Goal: Transaction & Acquisition: Book appointment/travel/reservation

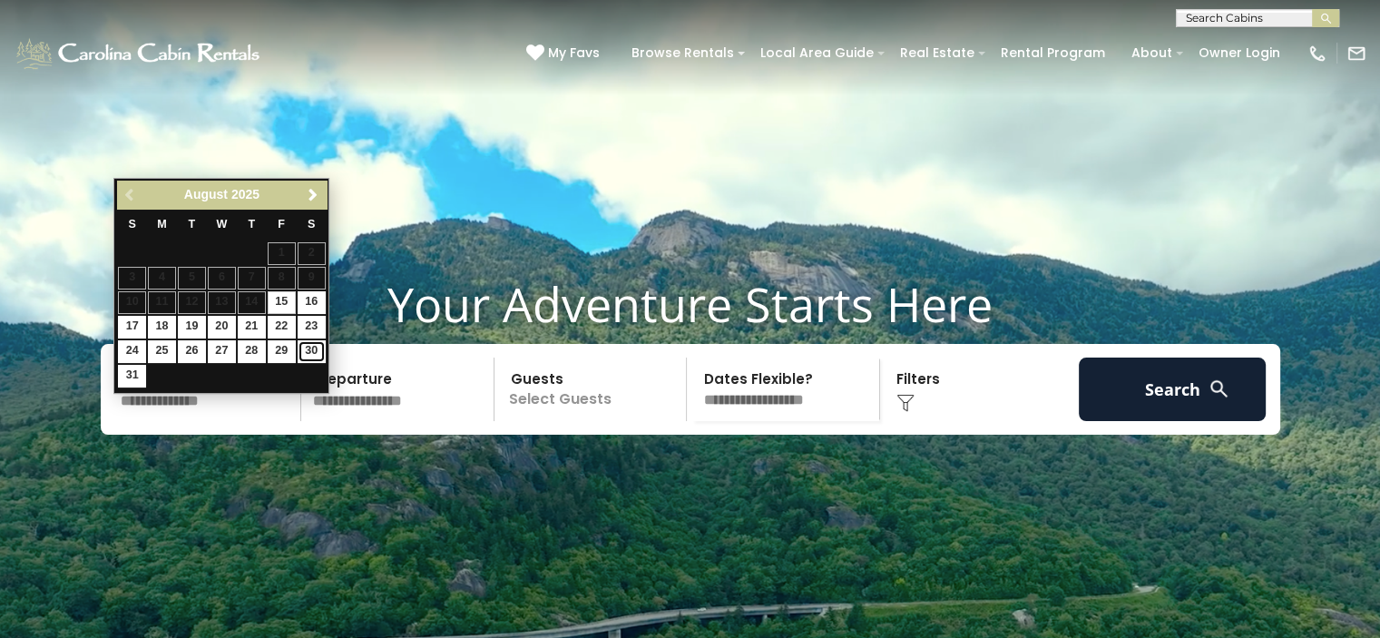
click at [315, 348] on link "30" at bounding box center [312, 351] width 28 height 23
type input "*******"
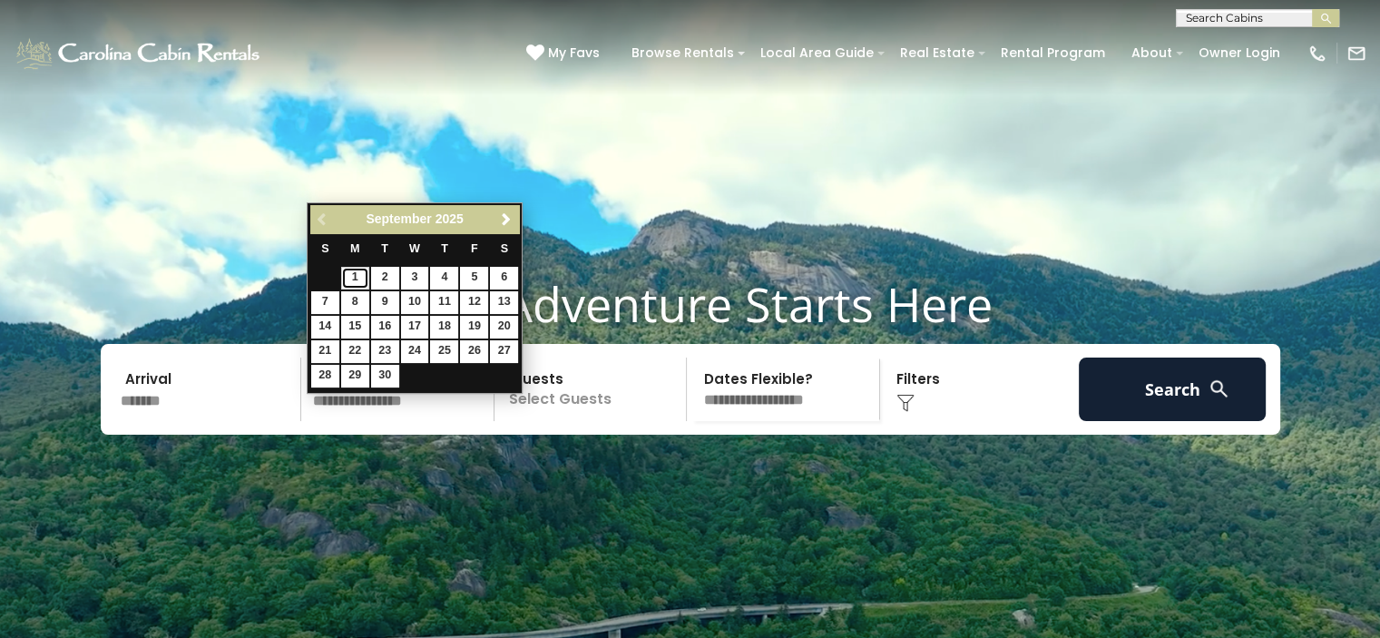
click at [355, 277] on link "1" at bounding box center [355, 278] width 28 height 23
type input "******"
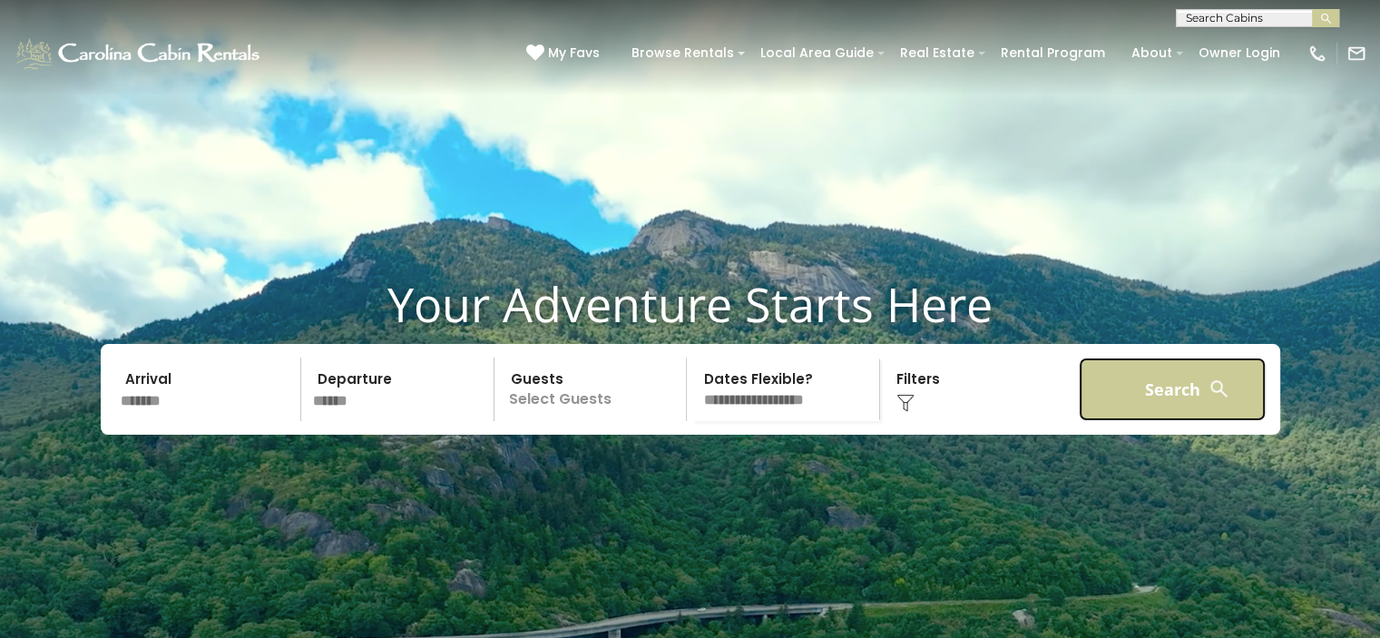
click at [1129, 421] on button "Search" at bounding box center [1173, 390] width 188 height 64
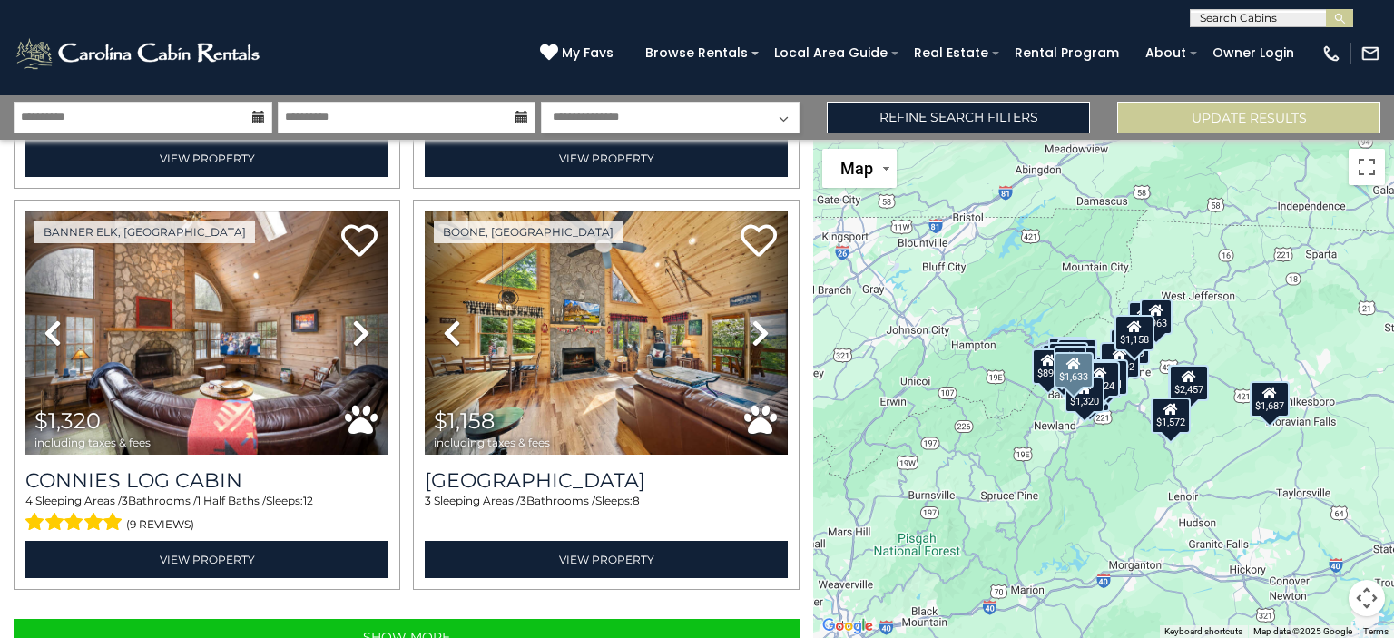
scroll to position [5634, 0]
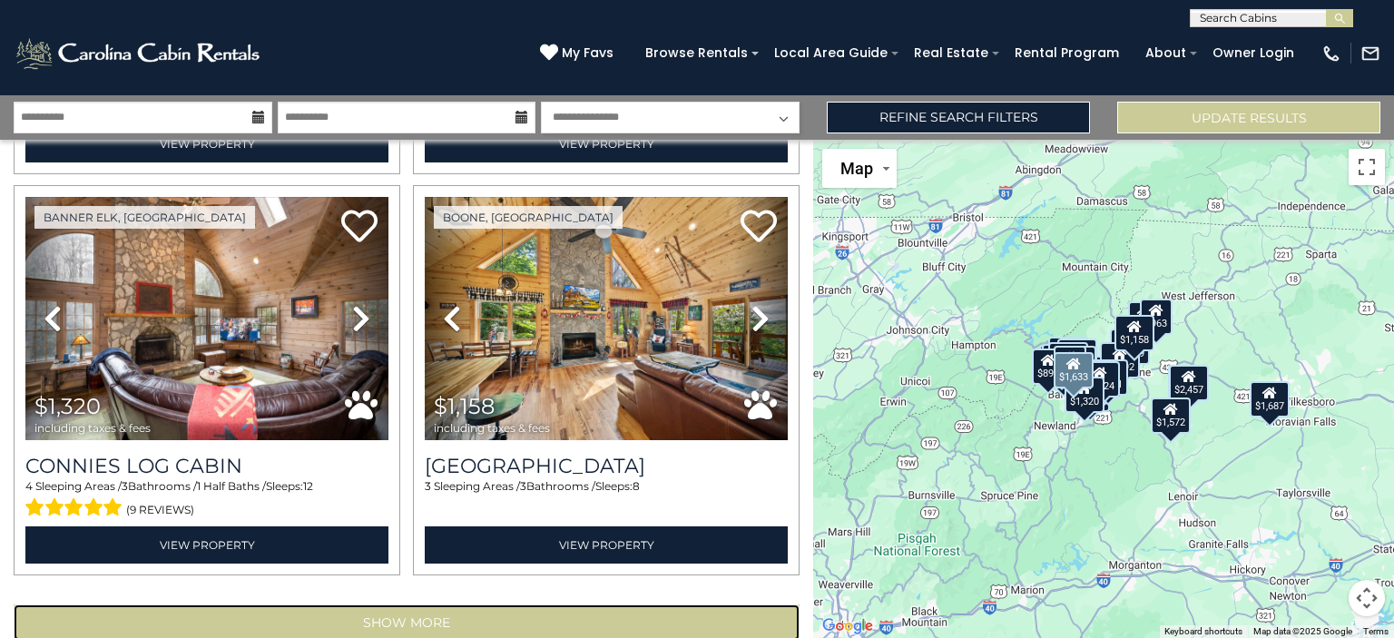
click at [460, 604] on button "Show More" at bounding box center [407, 622] width 786 height 36
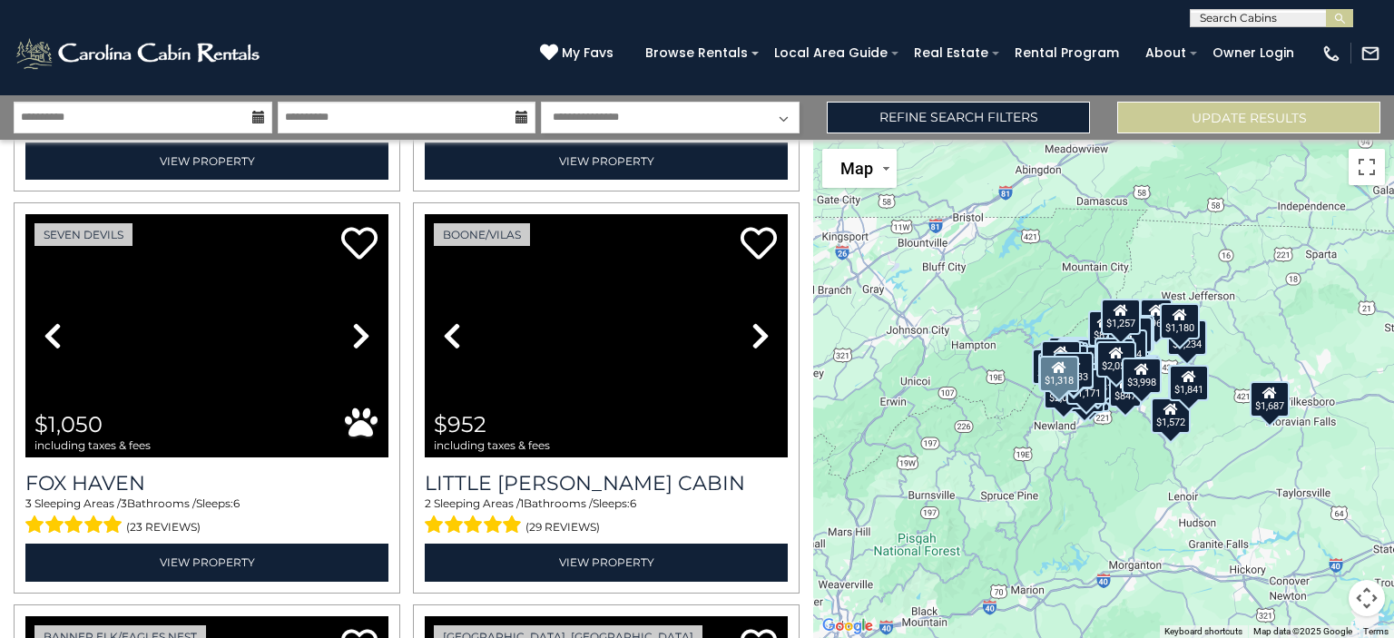
scroll to position [7634, 0]
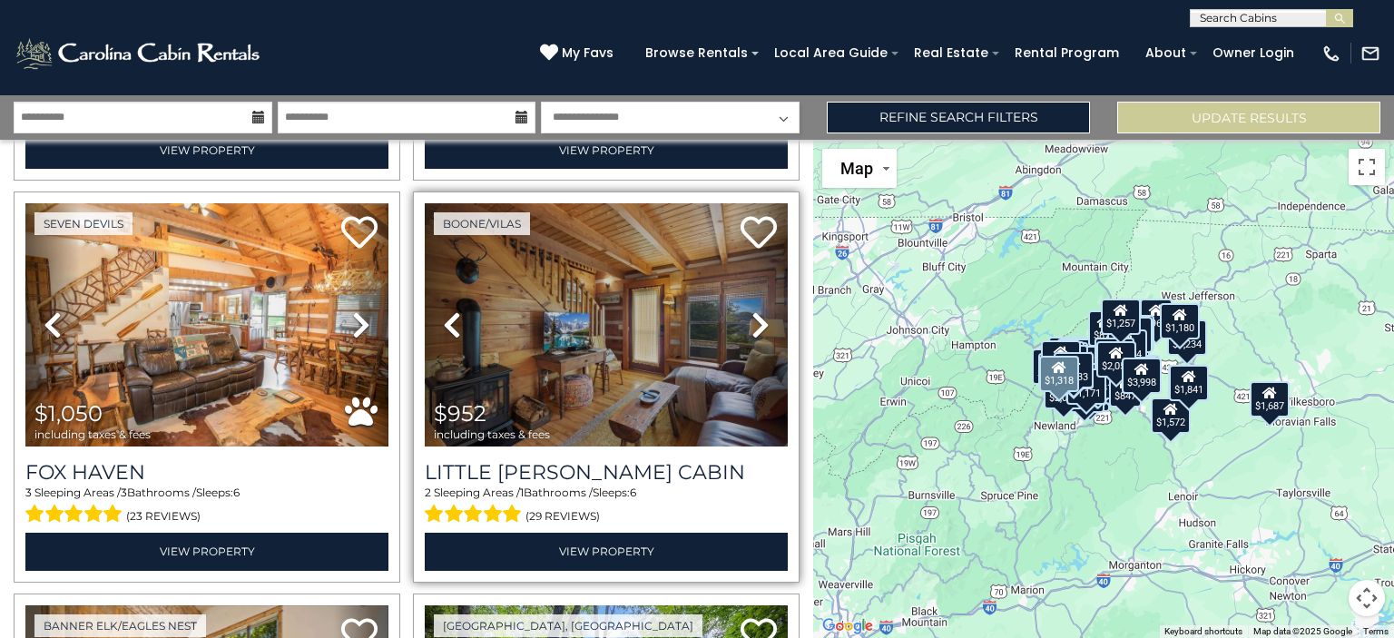
click at [751, 310] on icon at bounding box center [760, 324] width 18 height 29
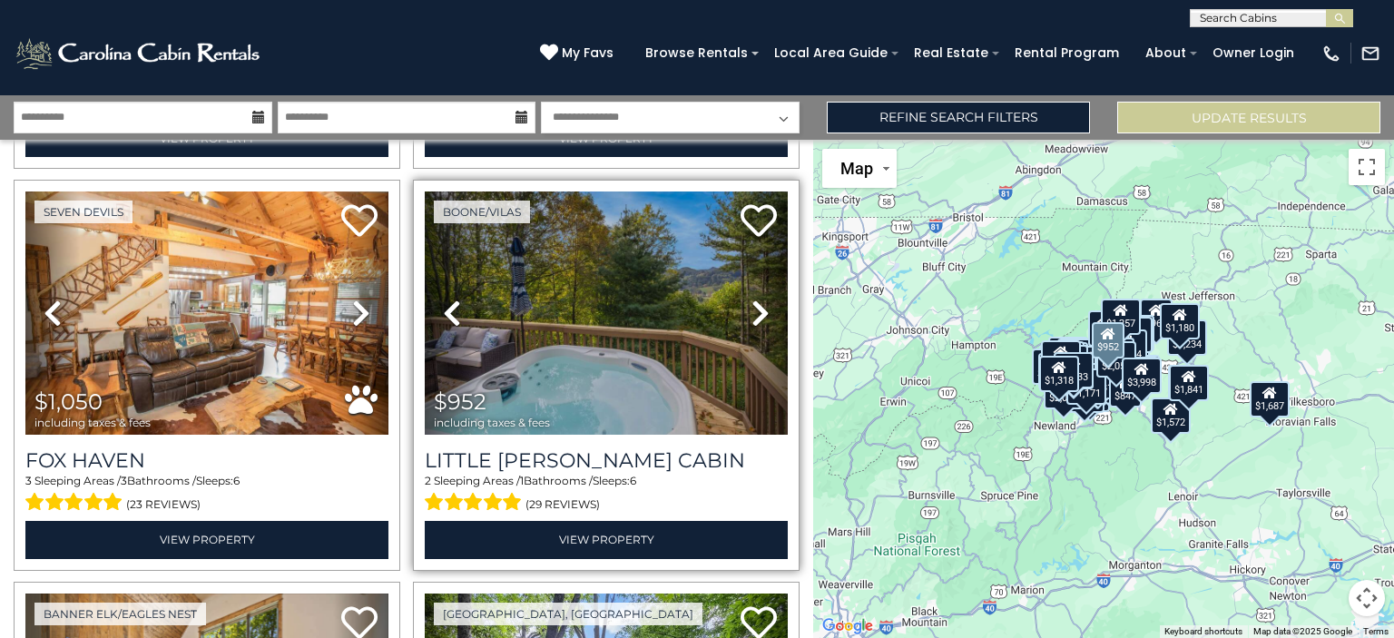
scroll to position [7645, 0]
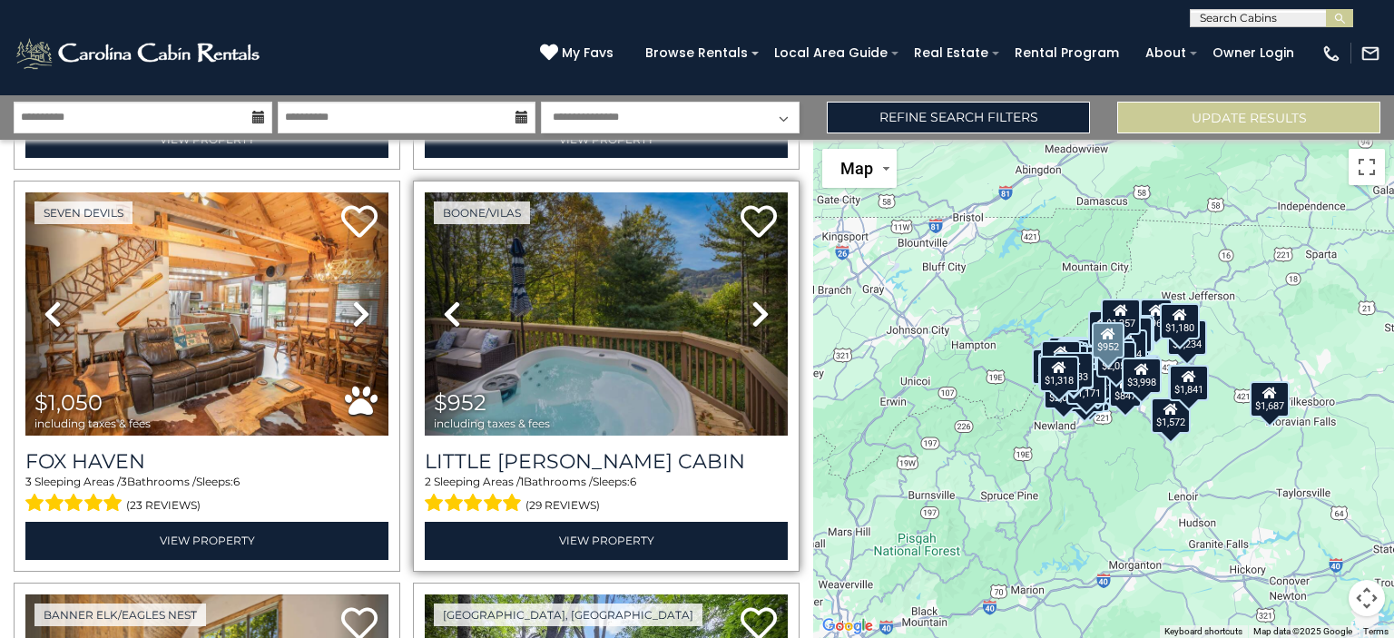
click at [751, 299] on icon at bounding box center [760, 313] width 18 height 29
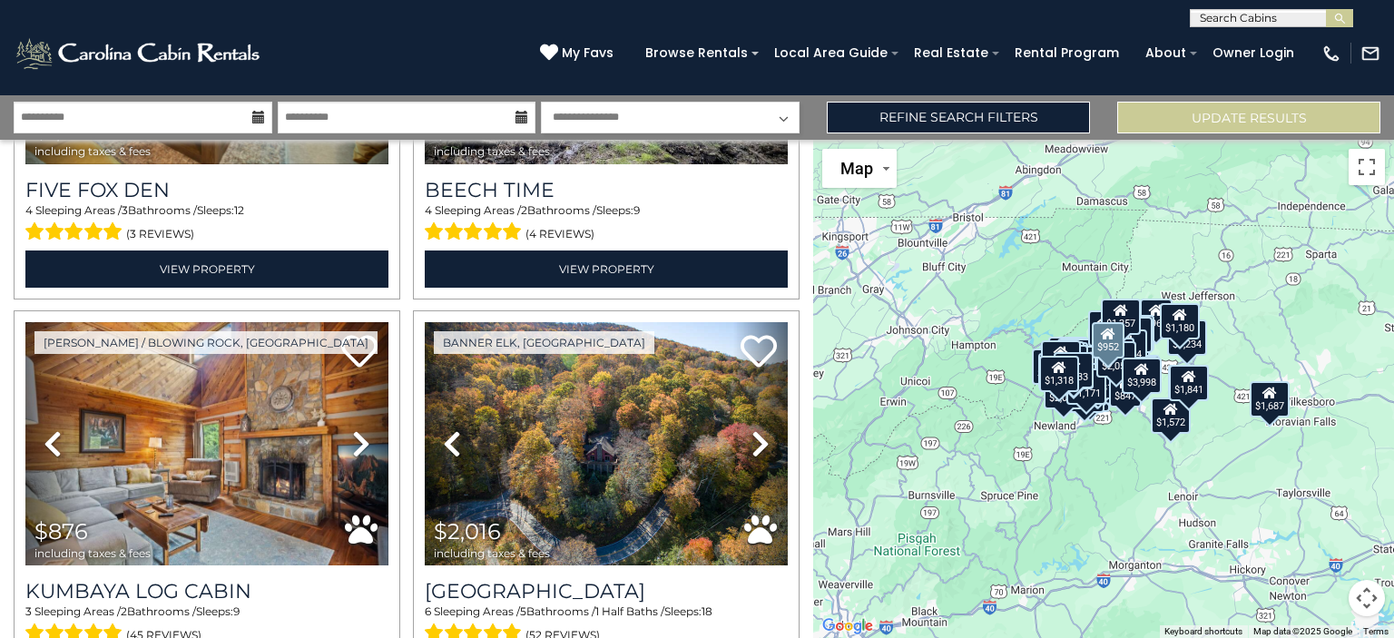
scroll to position [8319, 0]
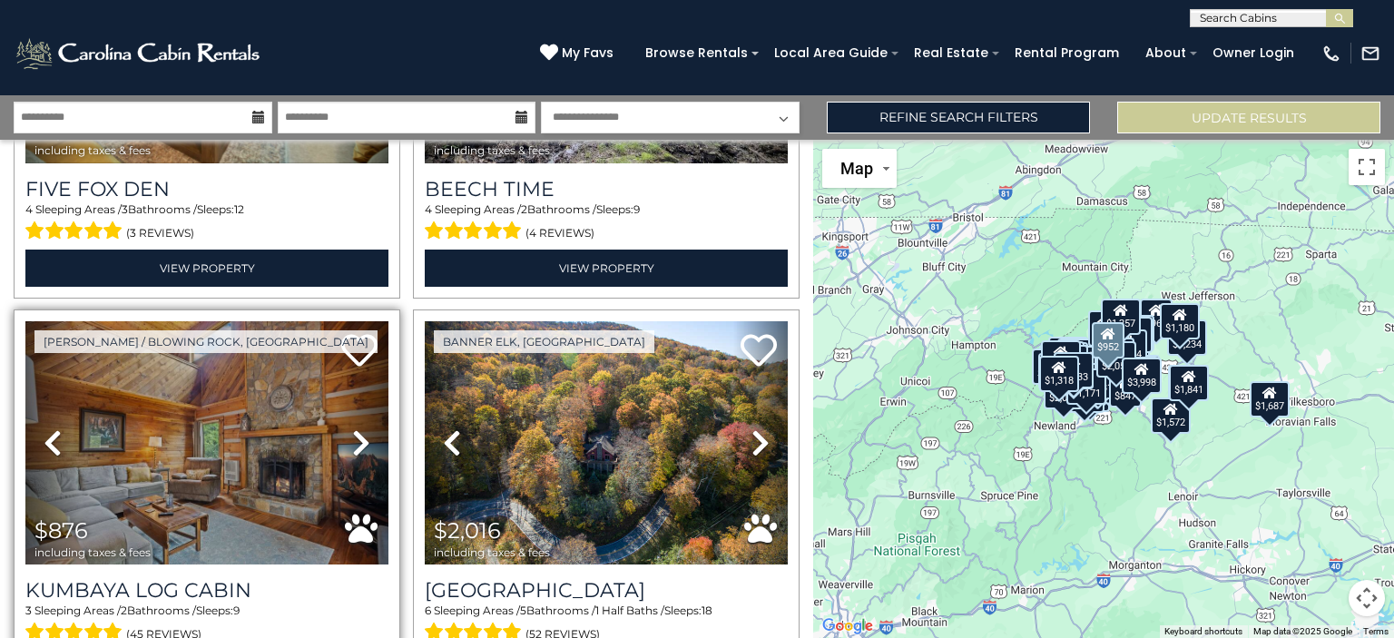
click at [368, 384] on link "Next" at bounding box center [361, 442] width 54 height 243
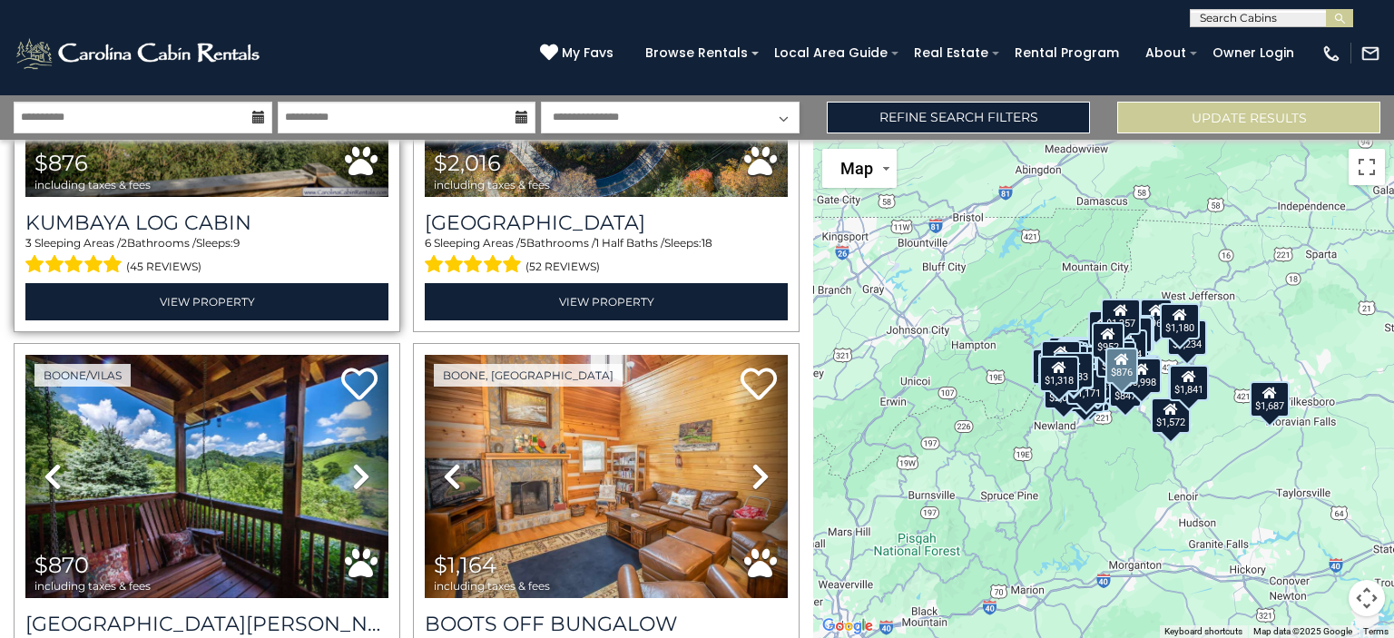
scroll to position [8698, 0]
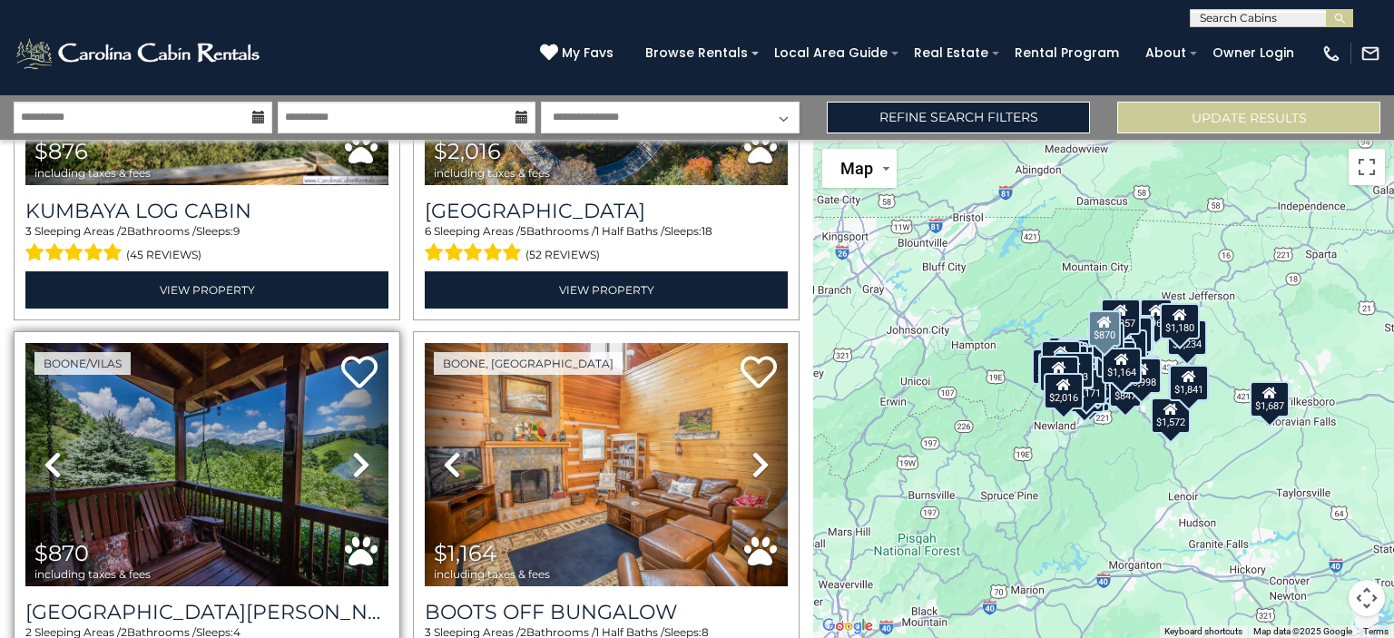
click at [357, 450] on icon at bounding box center [361, 464] width 18 height 29
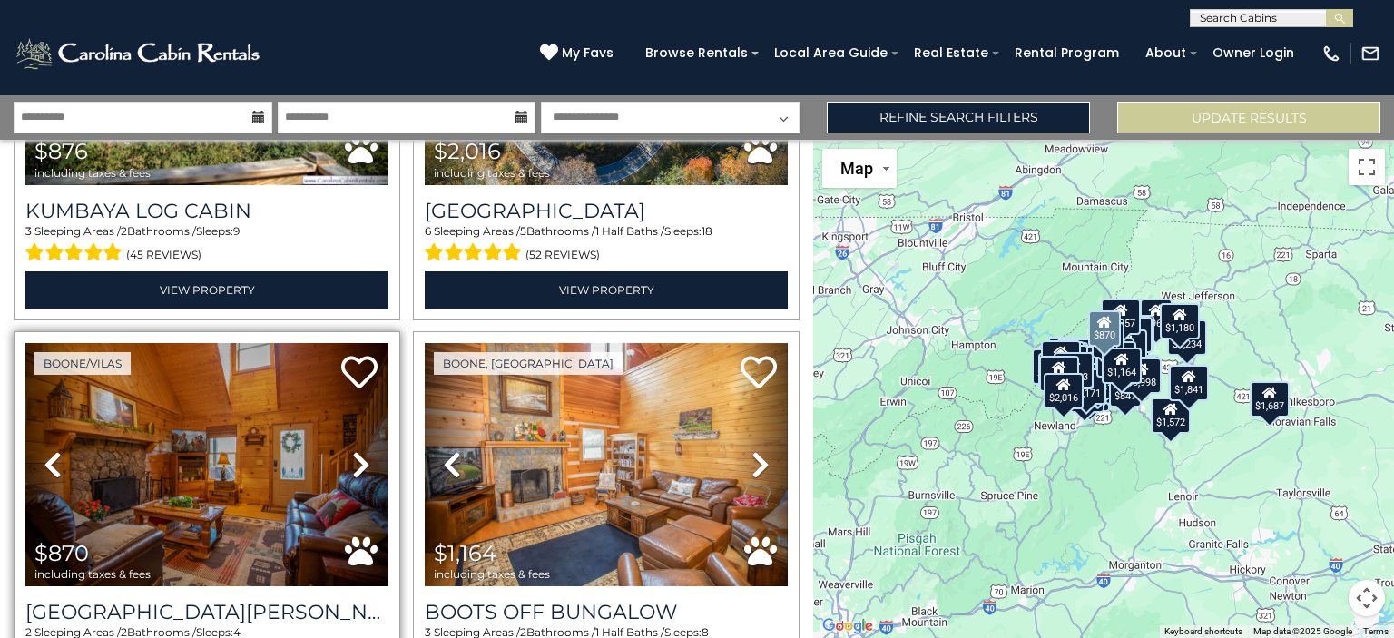
click at [357, 450] on icon at bounding box center [361, 464] width 18 height 29
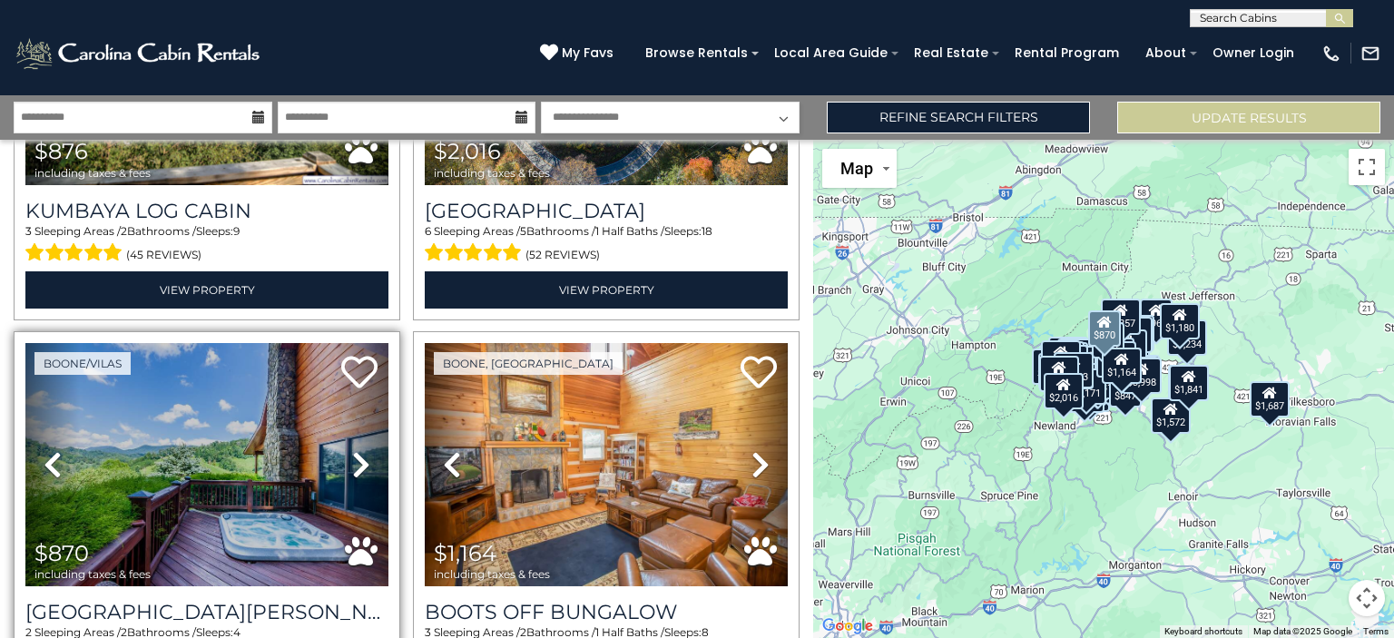
click at [357, 450] on icon at bounding box center [361, 464] width 18 height 29
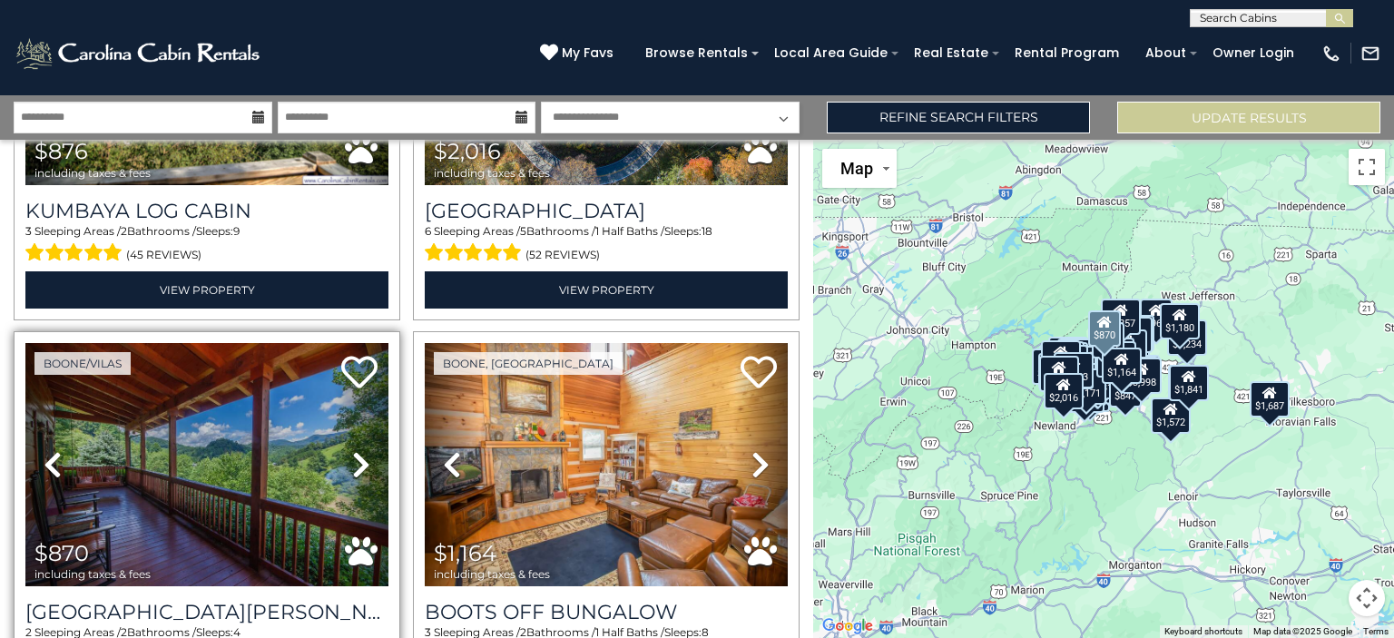
click at [357, 450] on icon at bounding box center [361, 464] width 18 height 29
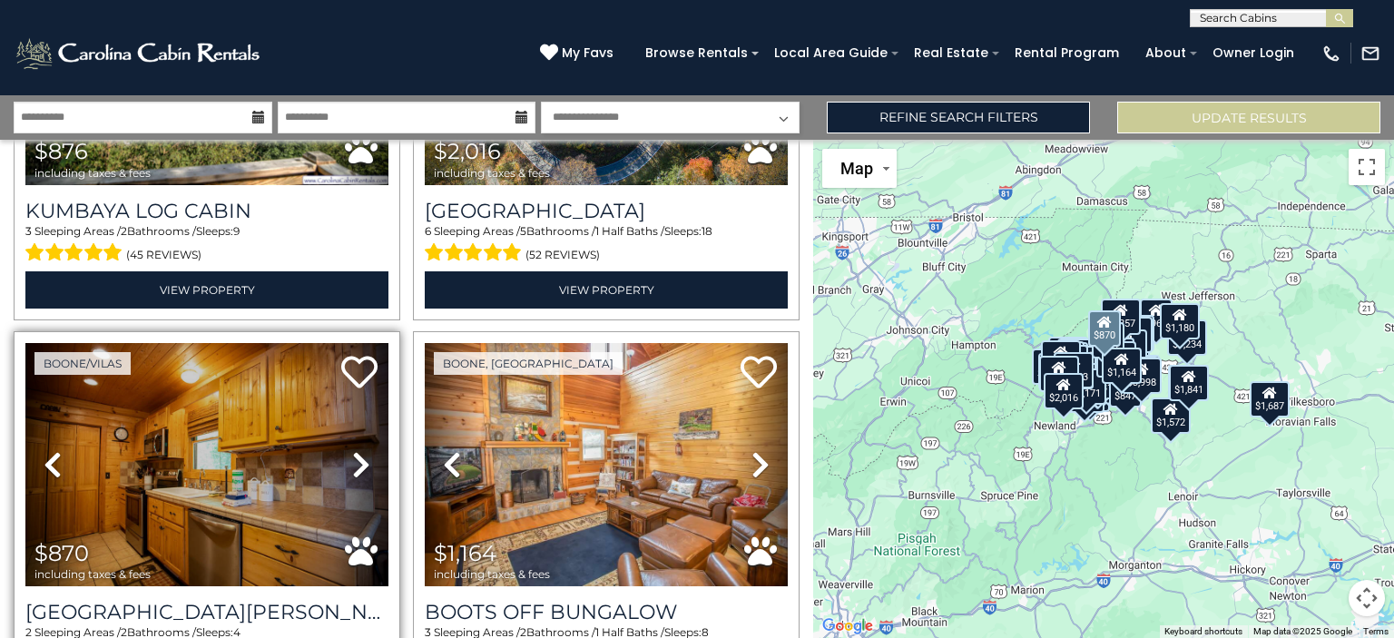
click at [357, 450] on icon at bounding box center [361, 464] width 18 height 29
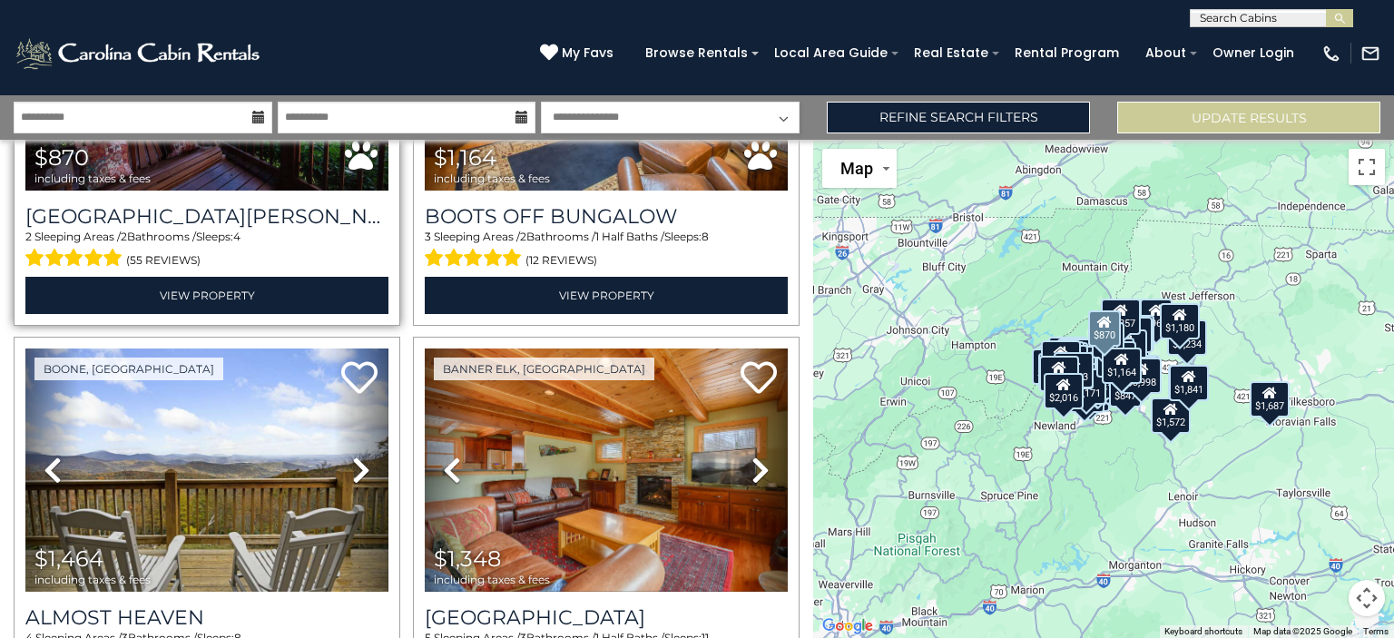
scroll to position [9096, 0]
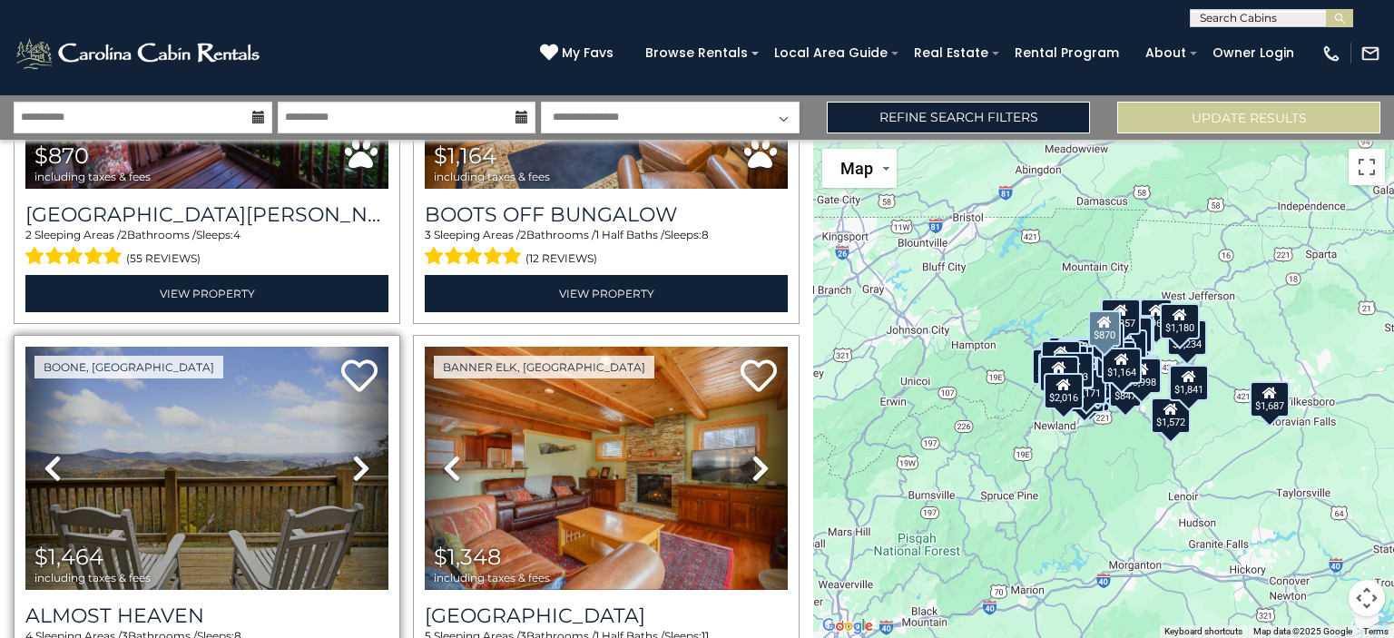
click at [356, 454] on icon at bounding box center [361, 468] width 18 height 29
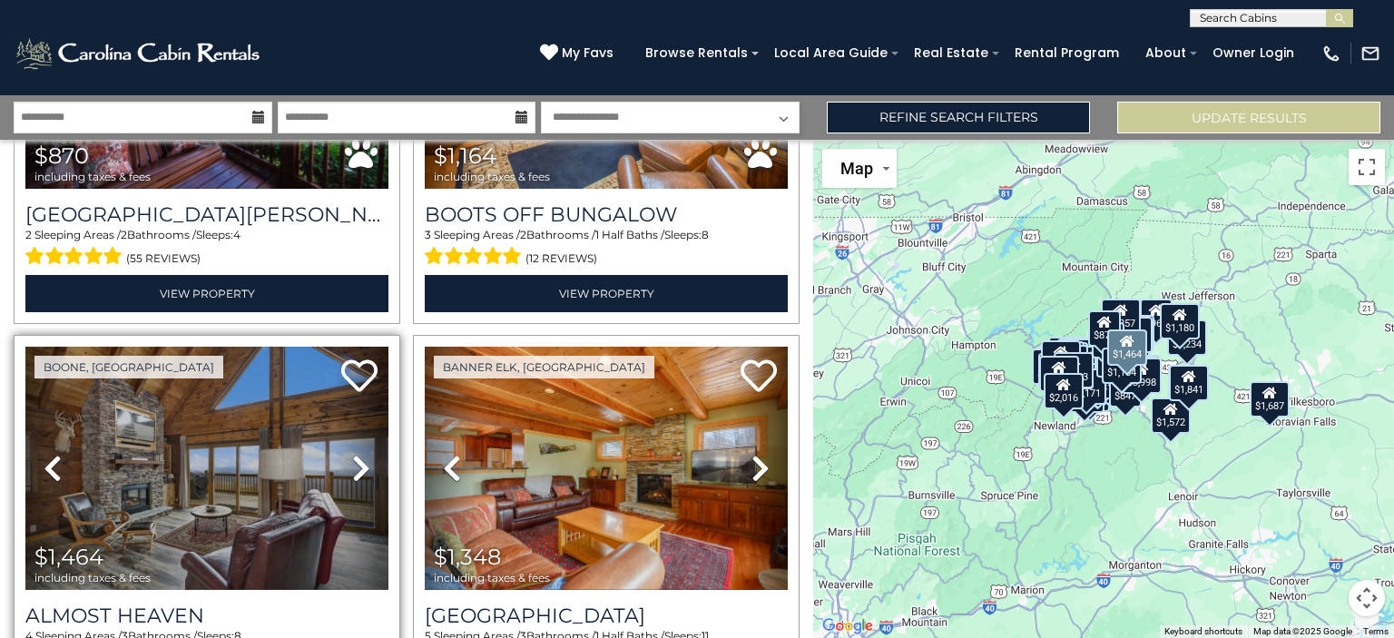
click at [356, 454] on icon at bounding box center [361, 468] width 18 height 29
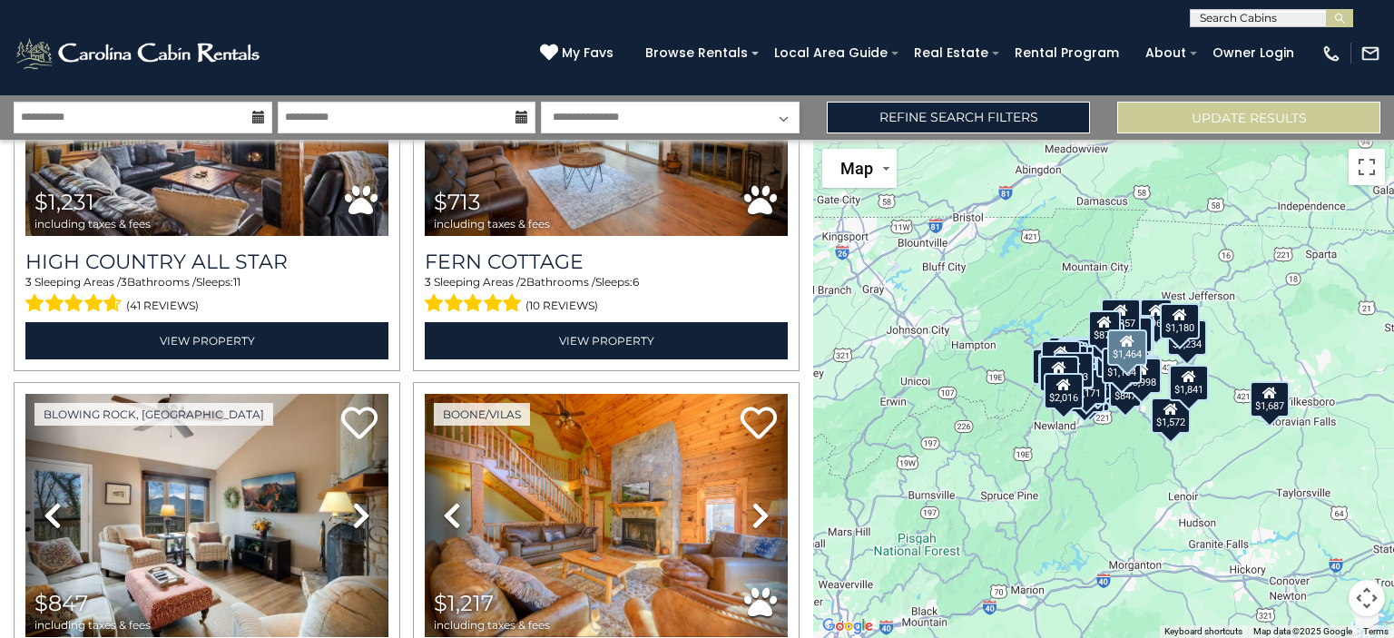
scroll to position [9869, 0]
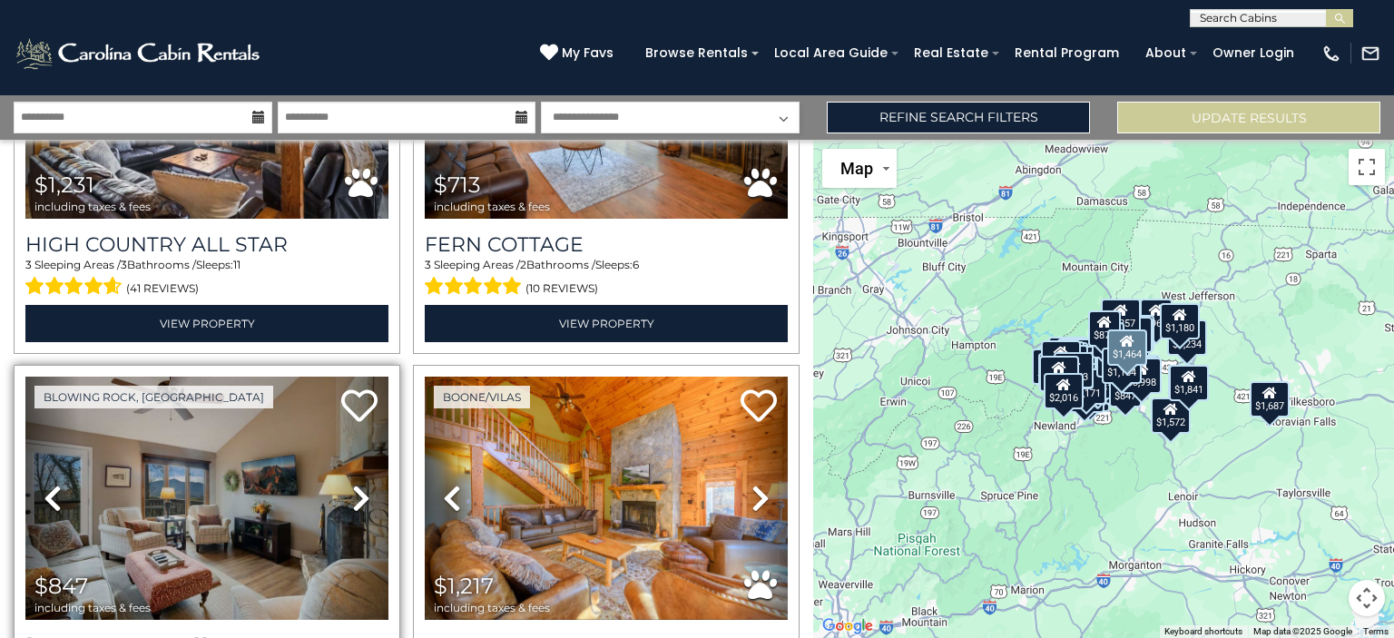
click at [353, 484] on icon at bounding box center [361, 498] width 18 height 29
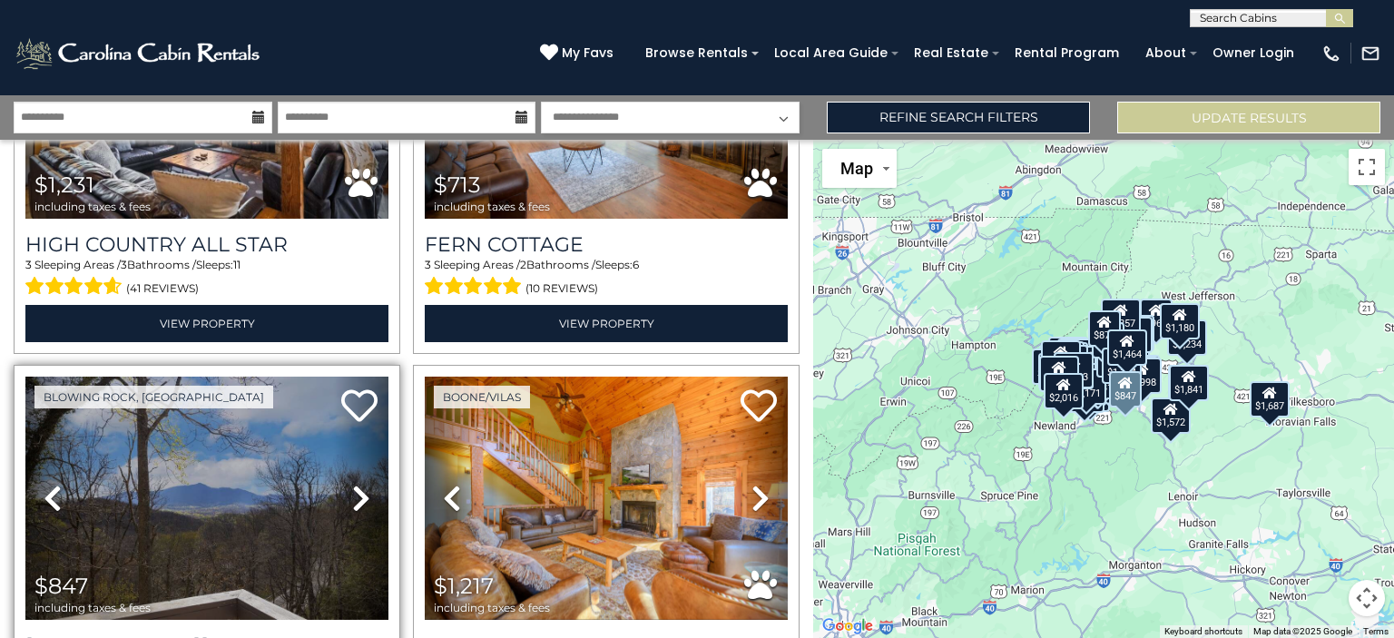
click at [358, 484] on icon at bounding box center [361, 498] width 18 height 29
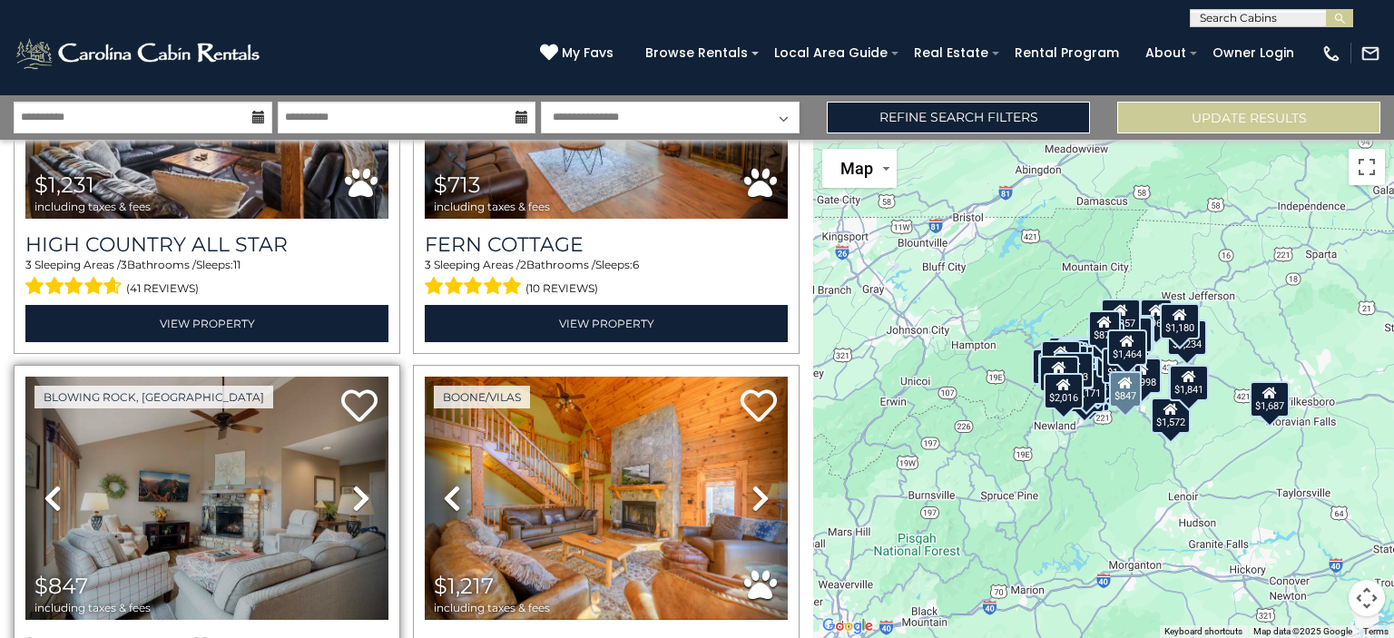
click at [358, 484] on icon at bounding box center [361, 498] width 18 height 29
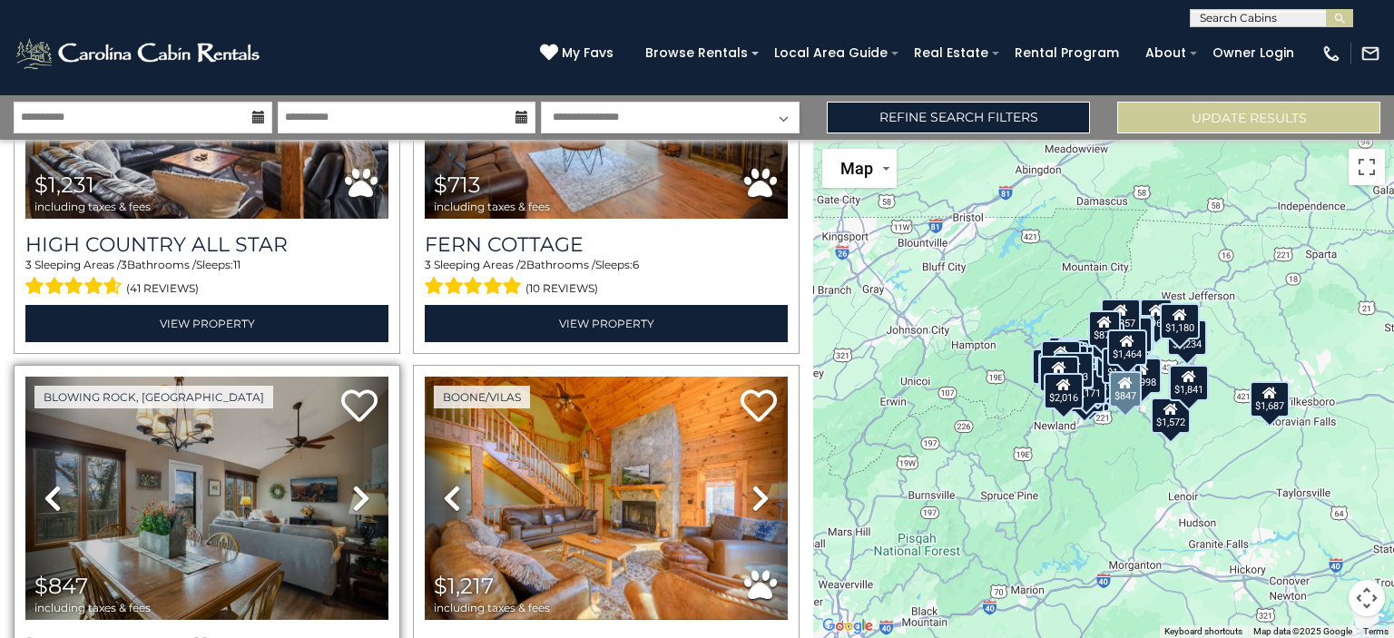
click at [358, 484] on icon at bounding box center [361, 498] width 18 height 29
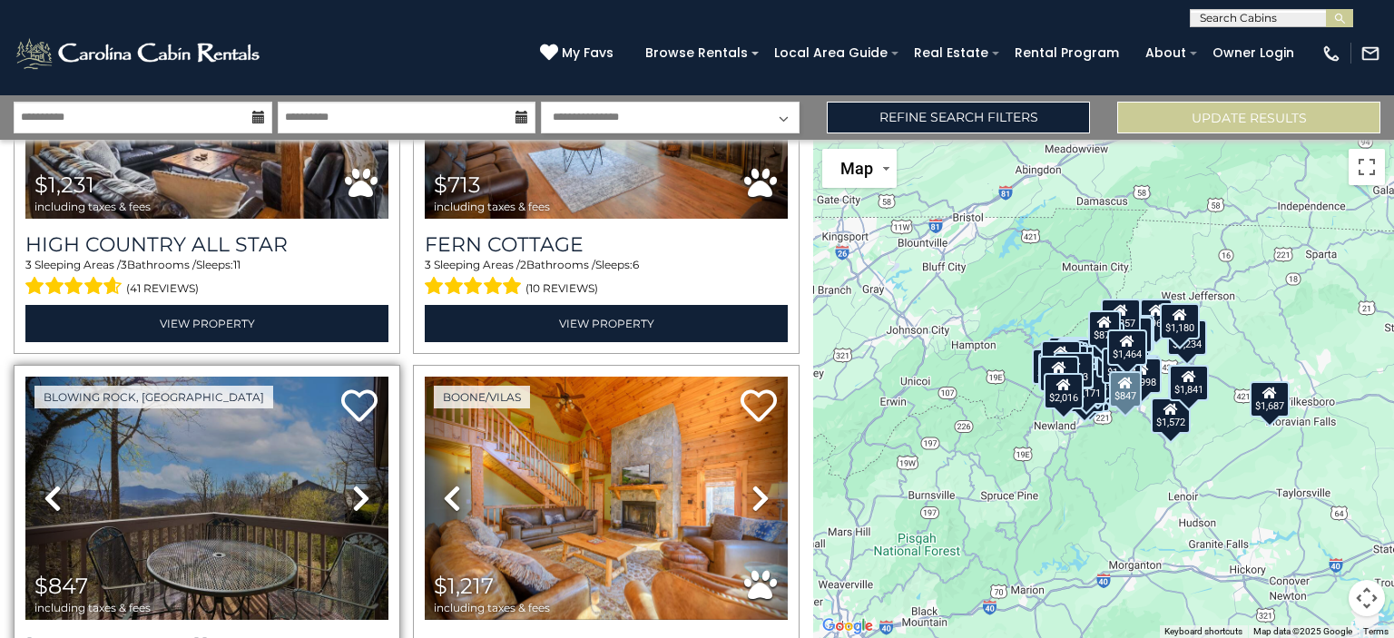
click at [358, 484] on icon at bounding box center [361, 498] width 18 height 29
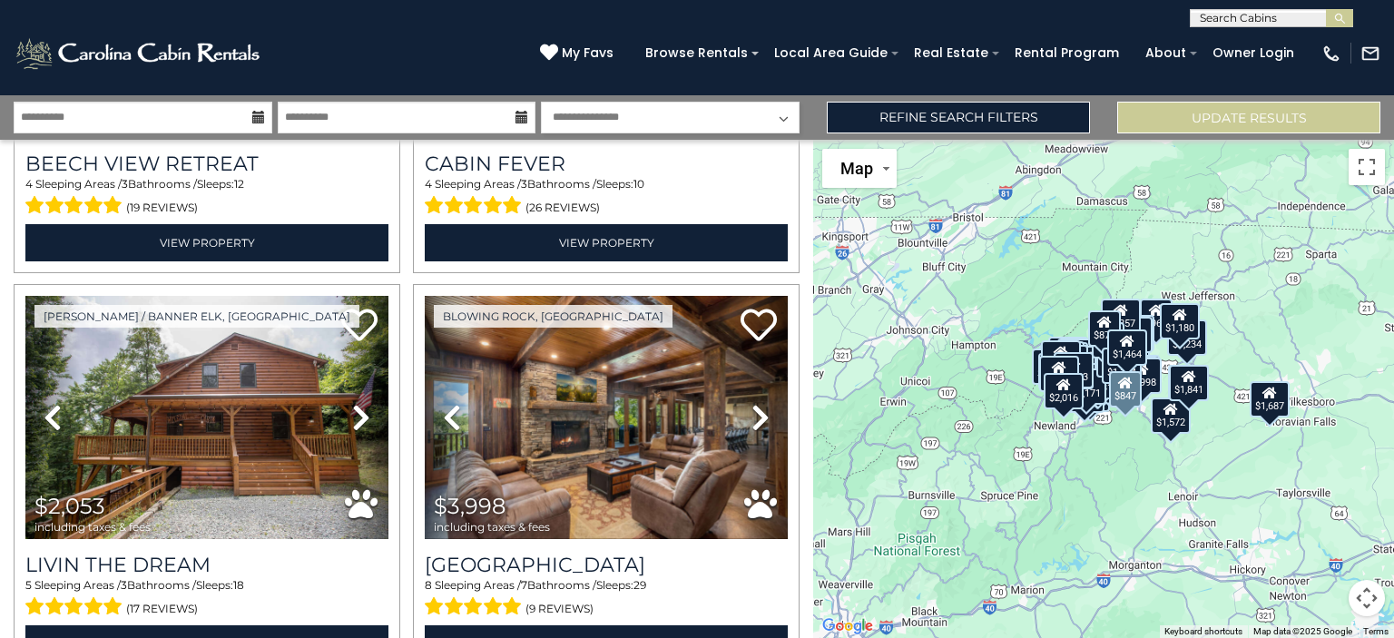
scroll to position [11609, 0]
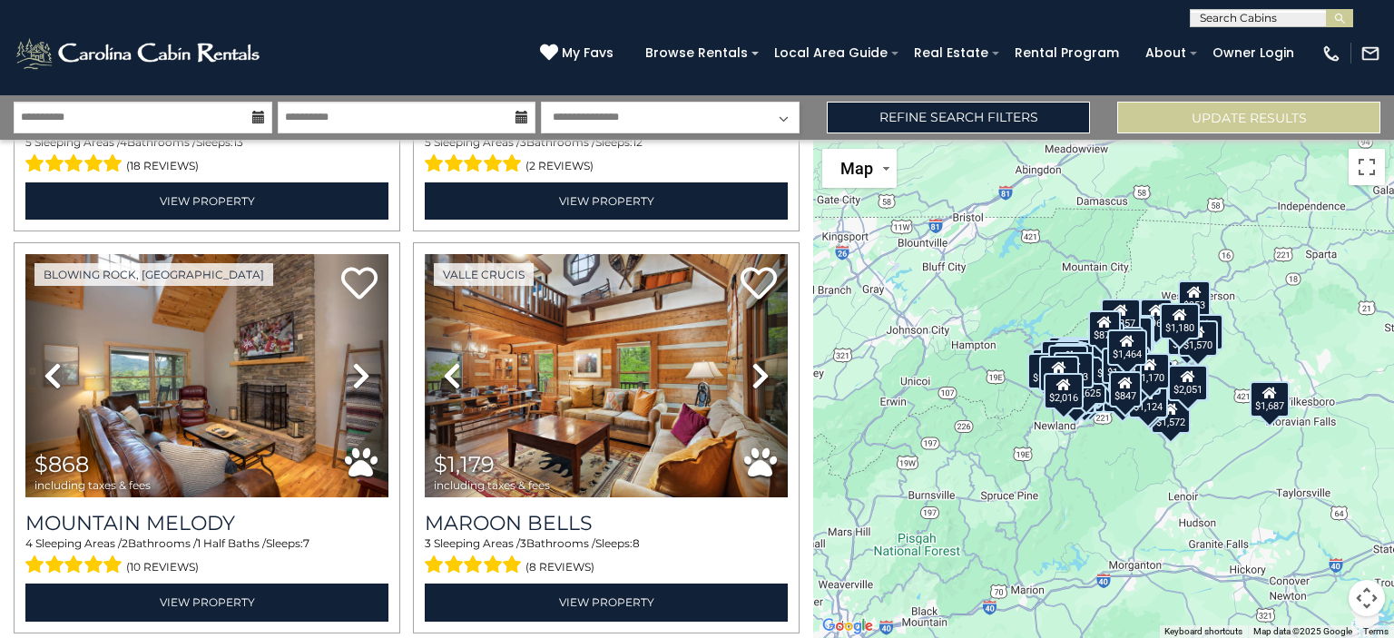
scroll to position [16009, 0]
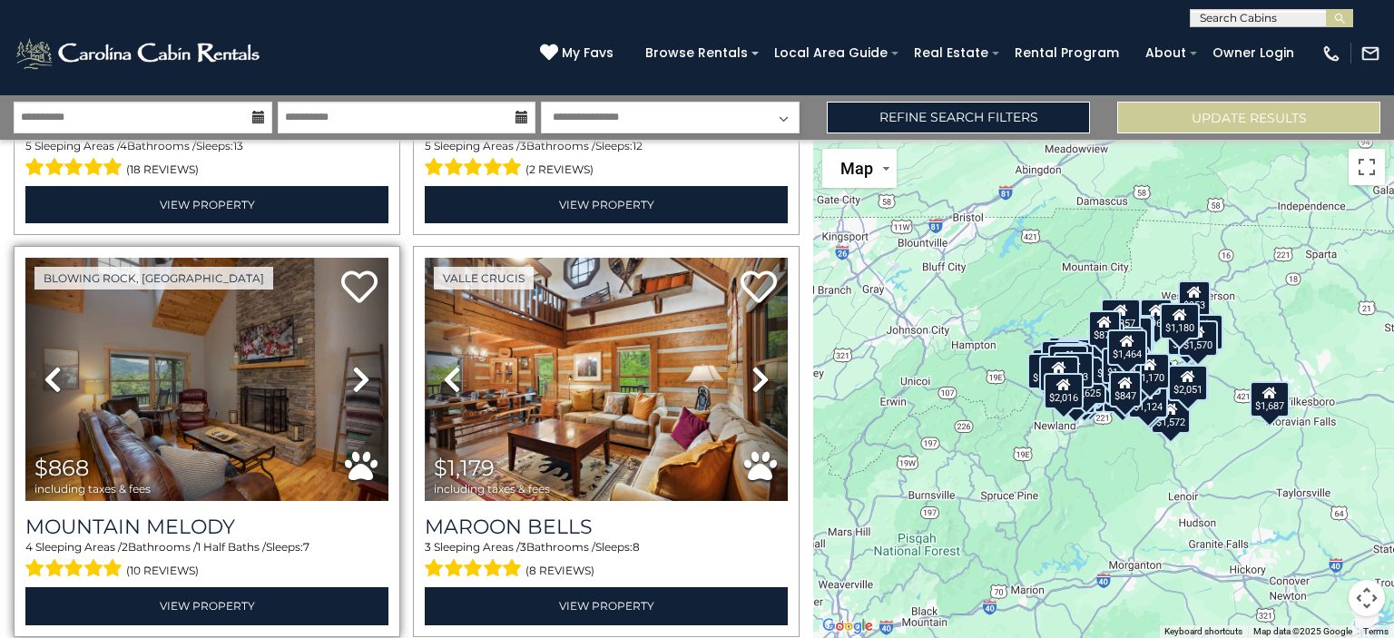
click at [343, 258] on link "Next" at bounding box center [361, 379] width 54 height 243
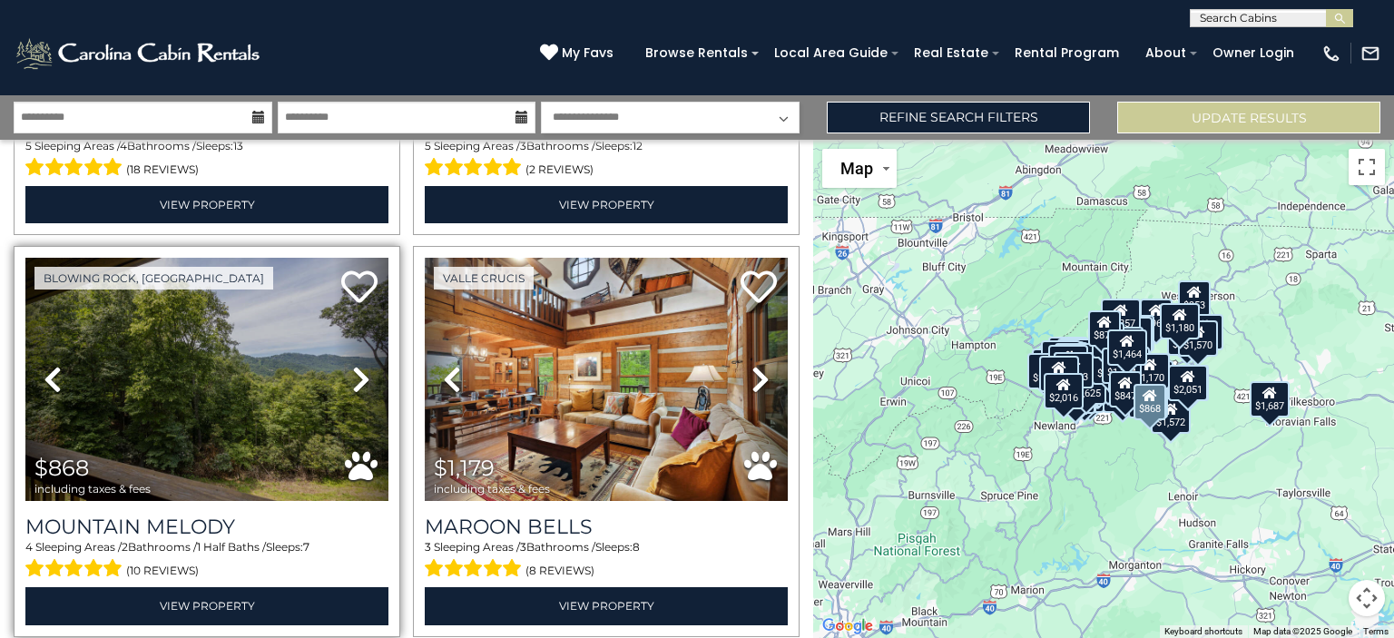
click at [343, 258] on link "Next" at bounding box center [361, 379] width 54 height 243
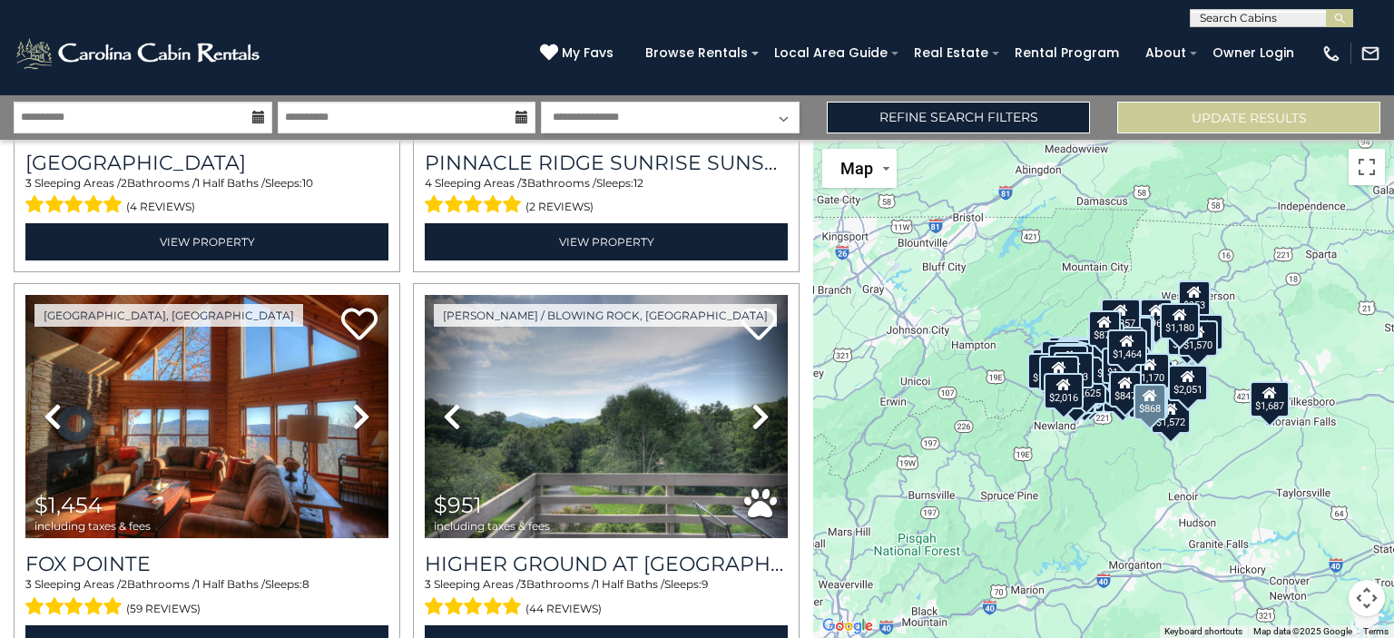
scroll to position [17582, 0]
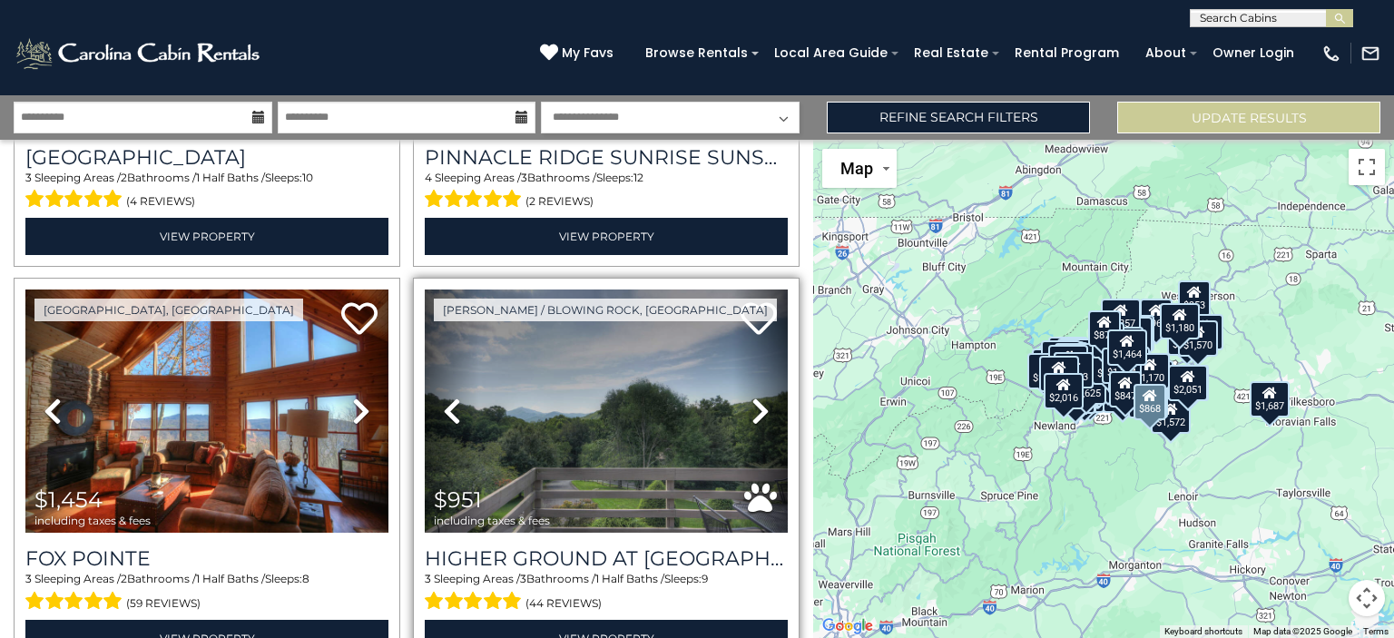
click at [741, 289] on link "Next" at bounding box center [760, 410] width 54 height 243
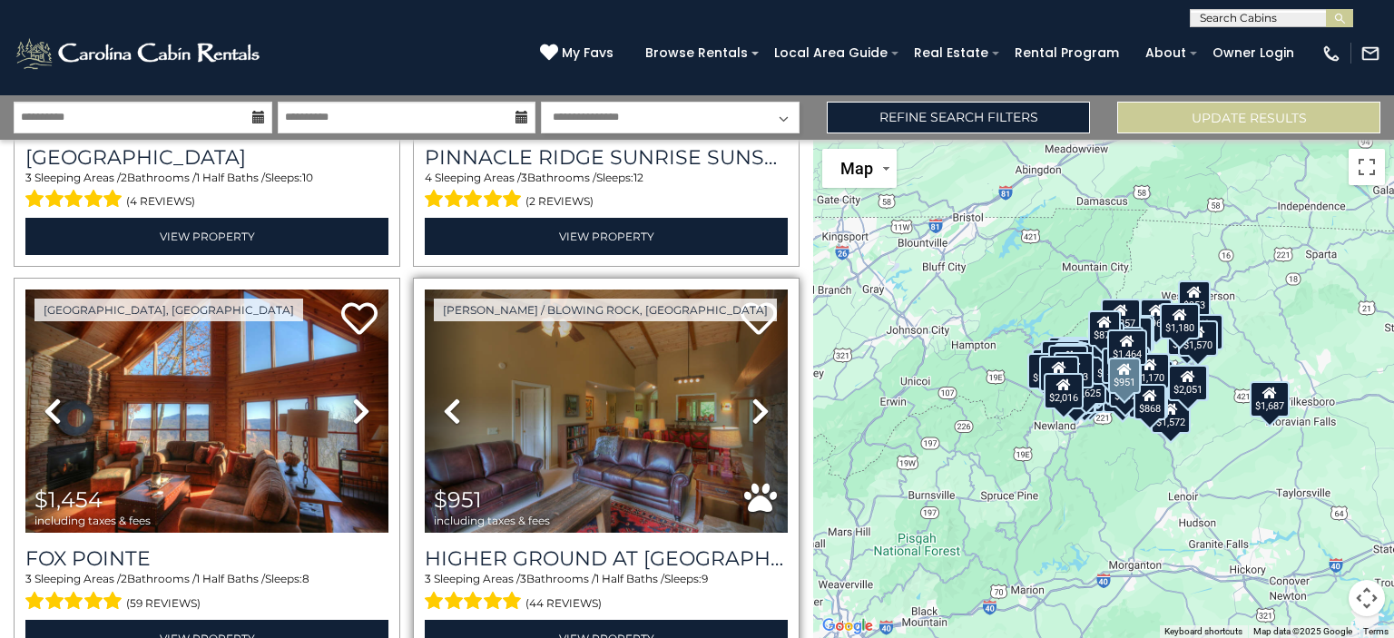
click at [741, 289] on link "Next" at bounding box center [760, 410] width 54 height 243
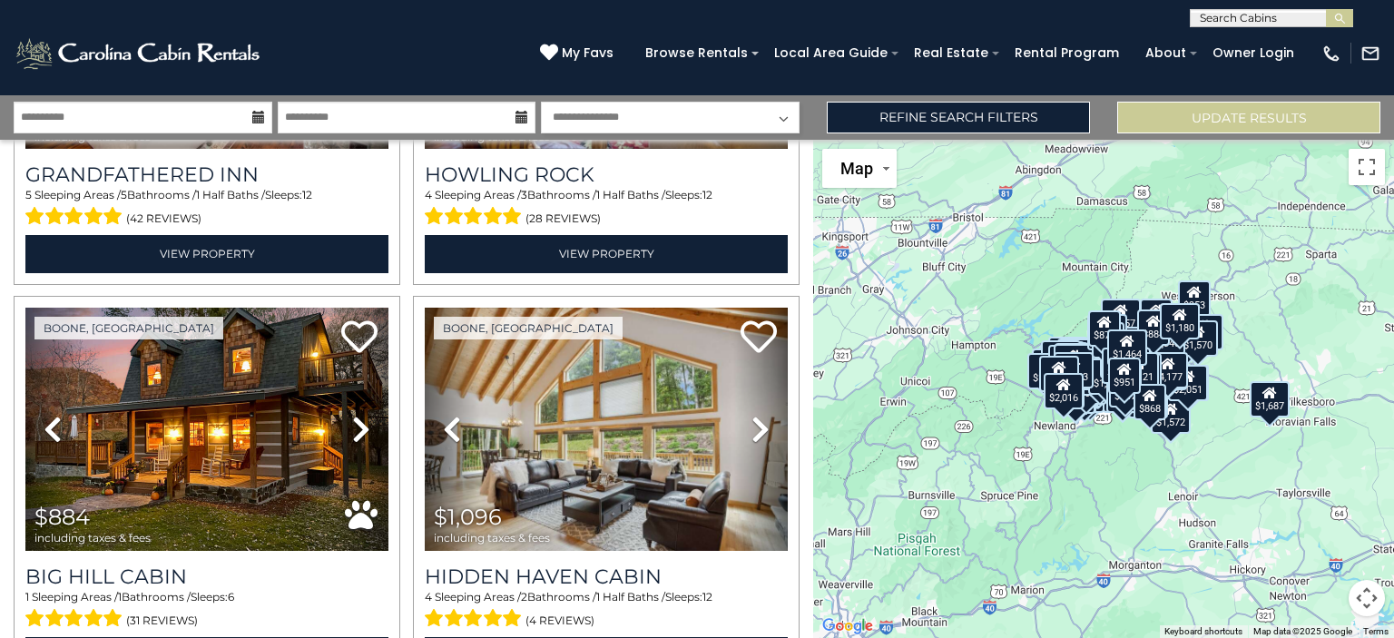
scroll to position [19176, 0]
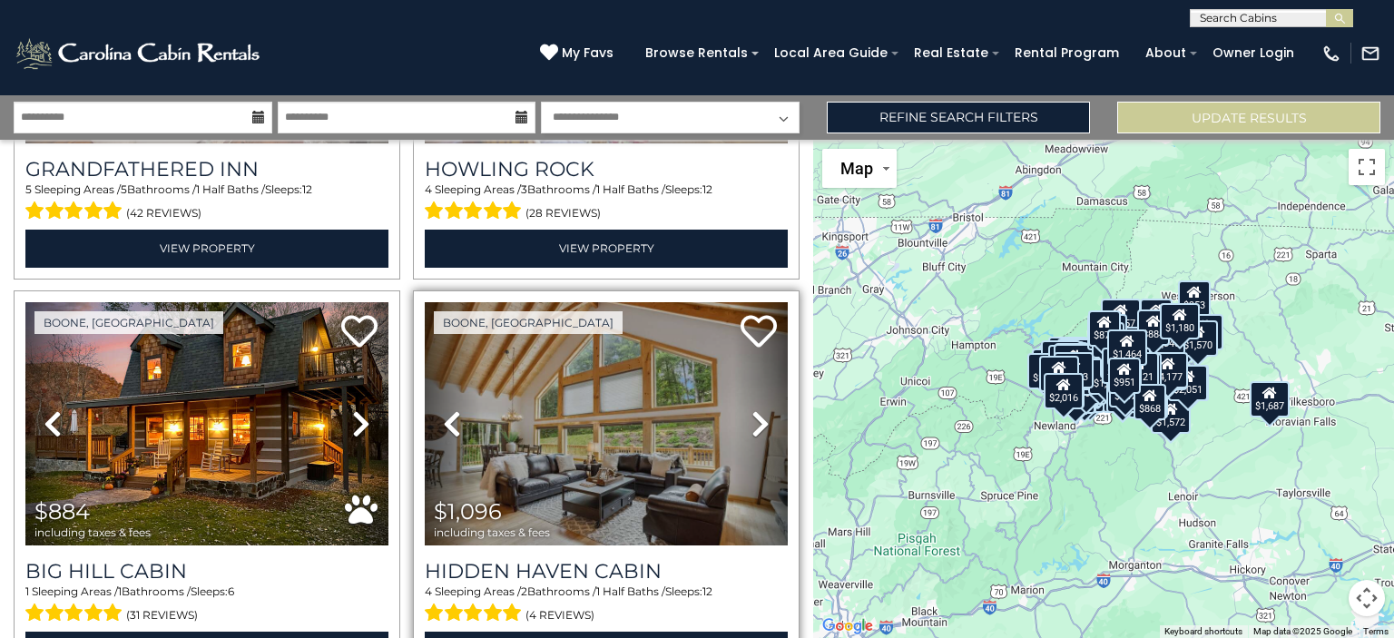
click at [751, 409] on icon at bounding box center [760, 423] width 18 height 29
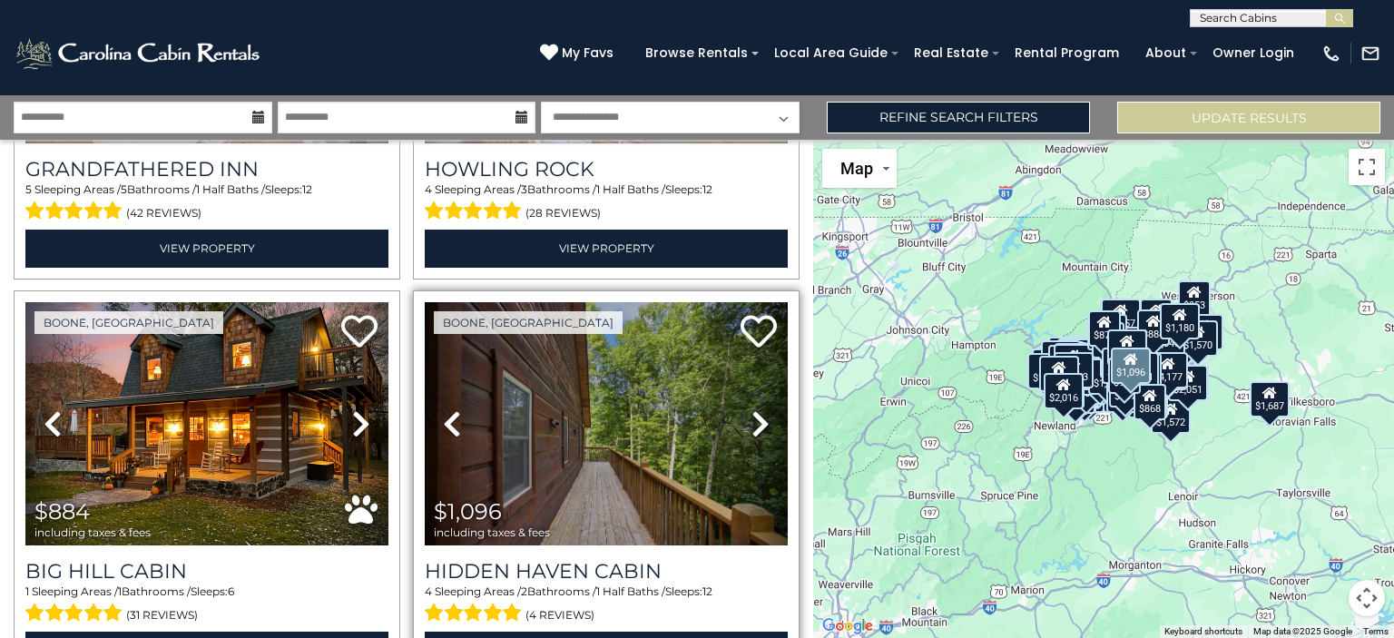
click at [751, 409] on icon at bounding box center [760, 423] width 18 height 29
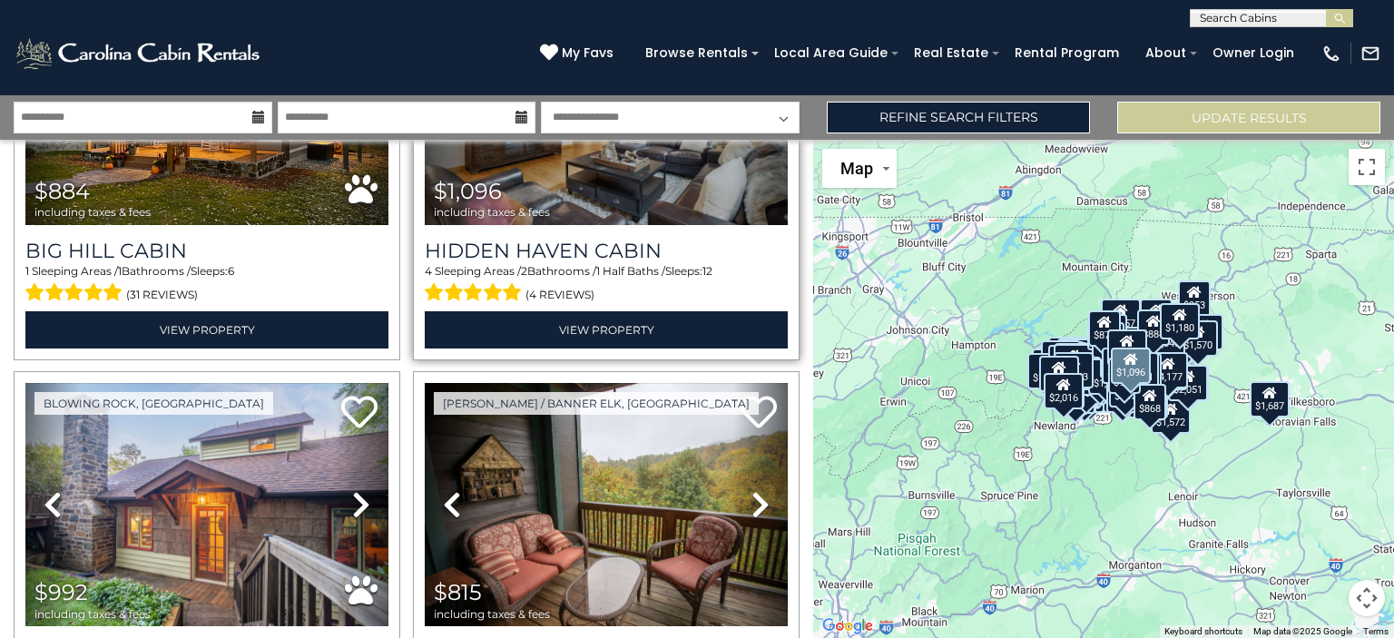
scroll to position [19520, 0]
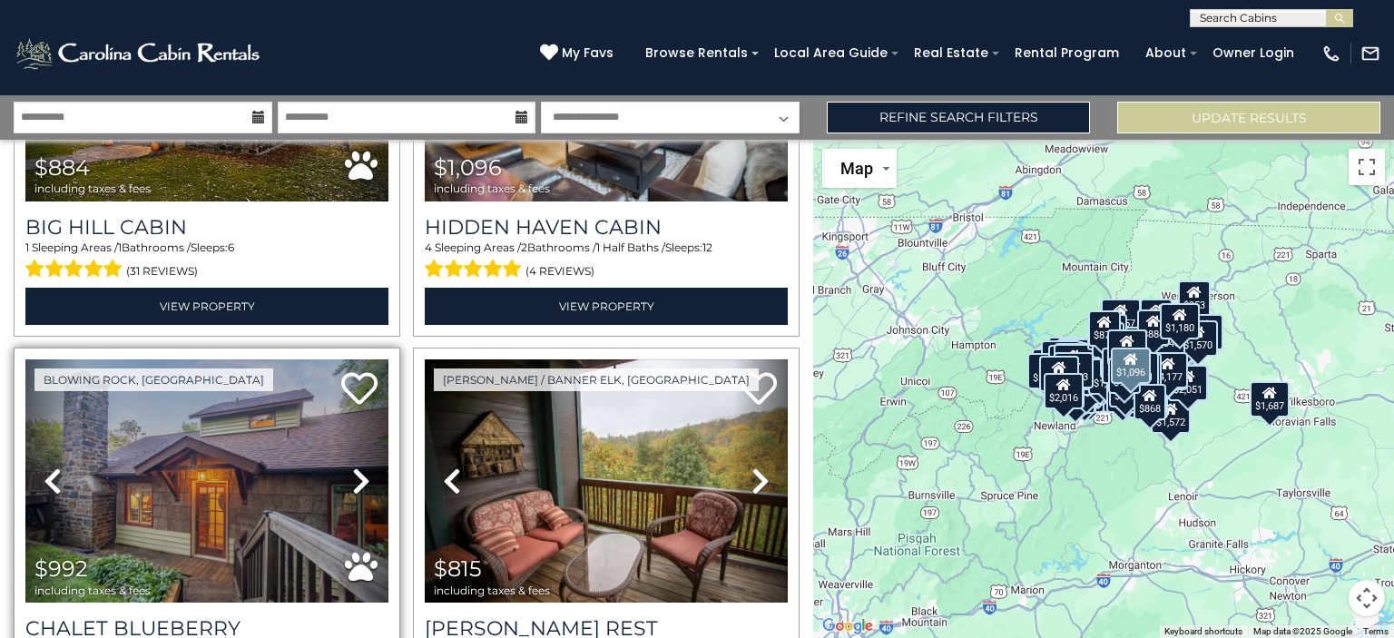
click at [358, 466] on icon at bounding box center [361, 480] width 18 height 29
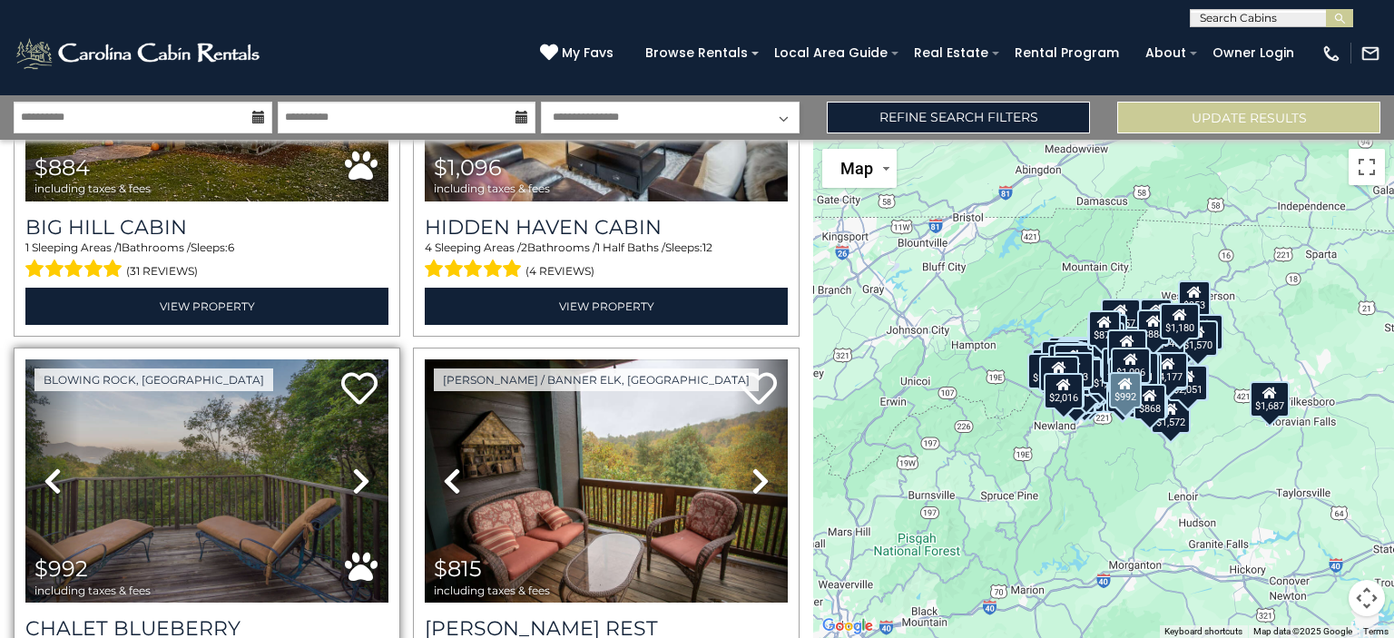
click at [356, 466] on icon at bounding box center [361, 480] width 18 height 29
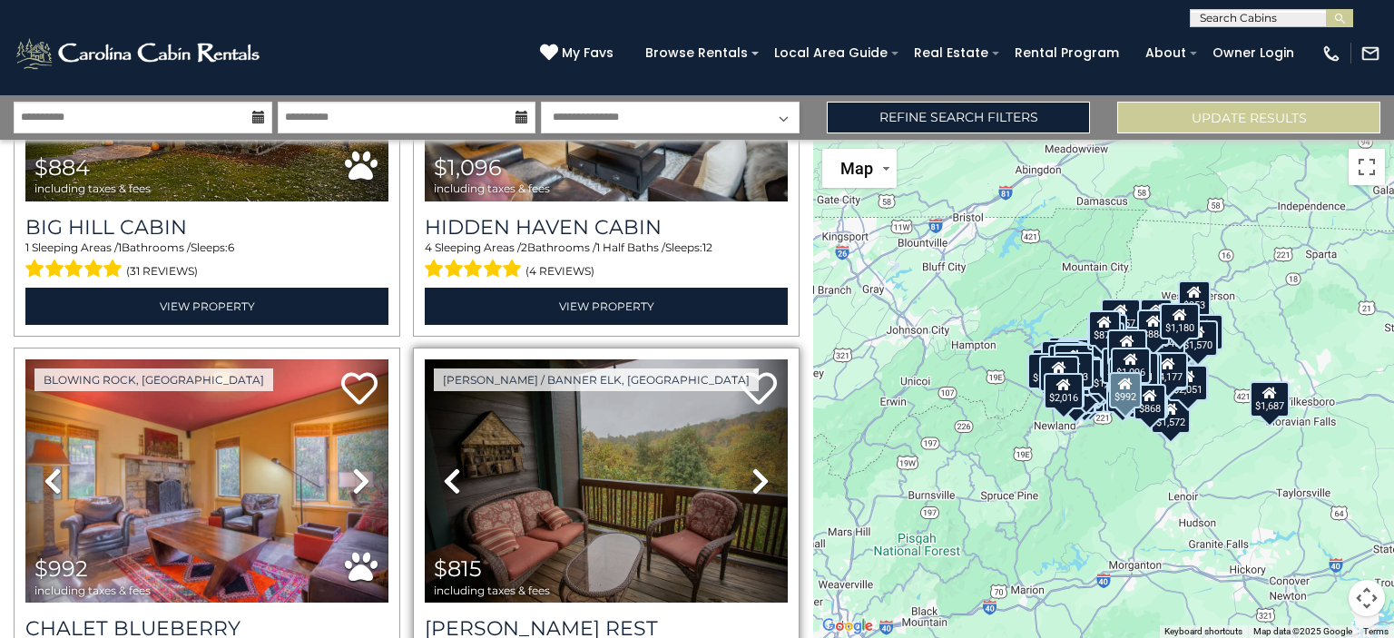
click at [756, 466] on icon at bounding box center [760, 480] width 18 height 29
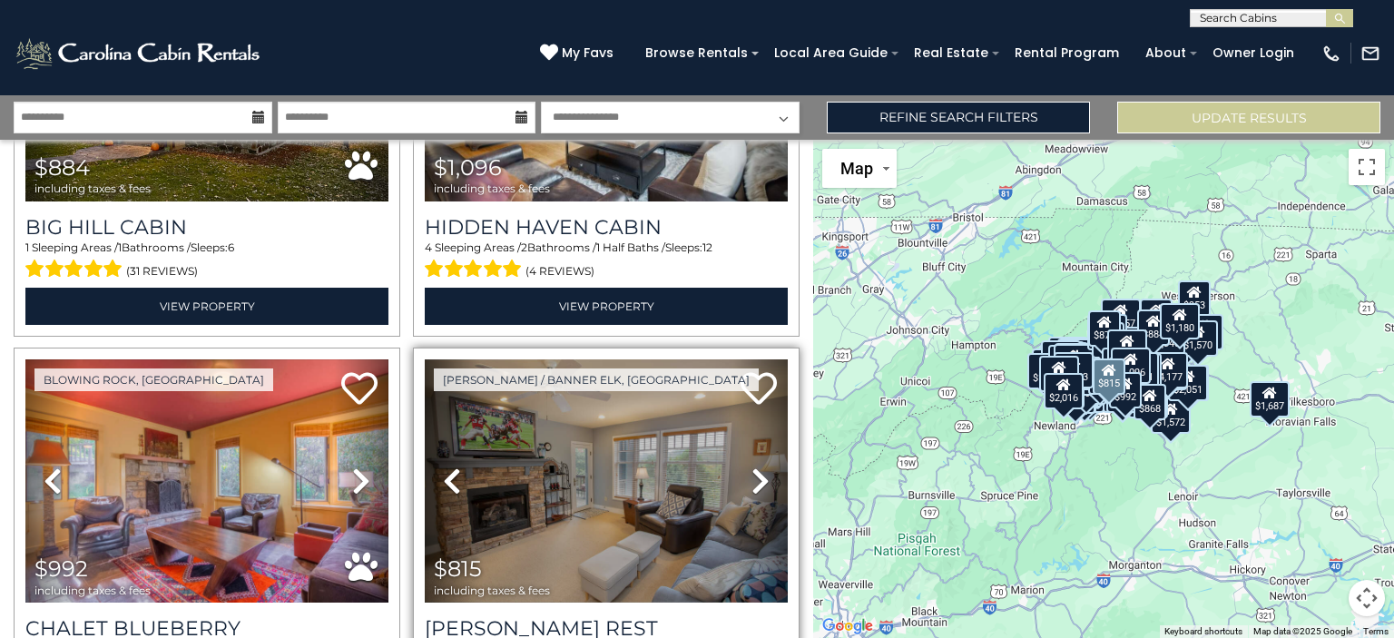
click at [751, 466] on icon at bounding box center [760, 480] width 18 height 29
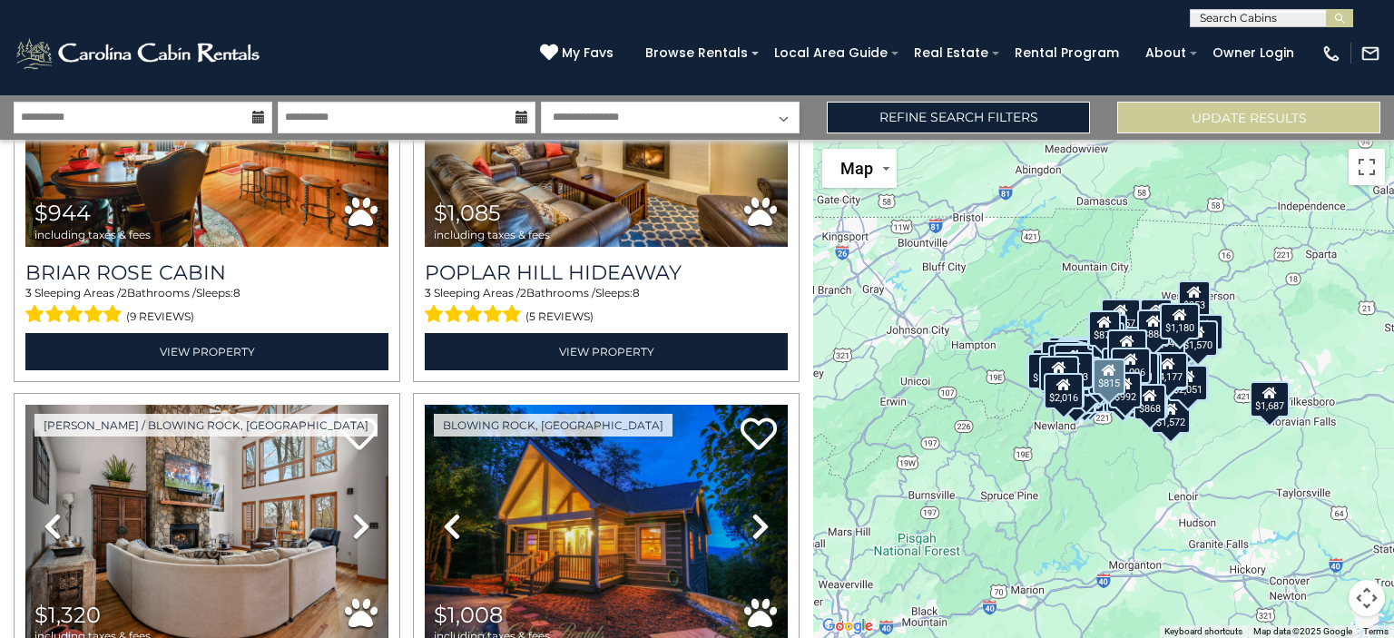
scroll to position [20277, 0]
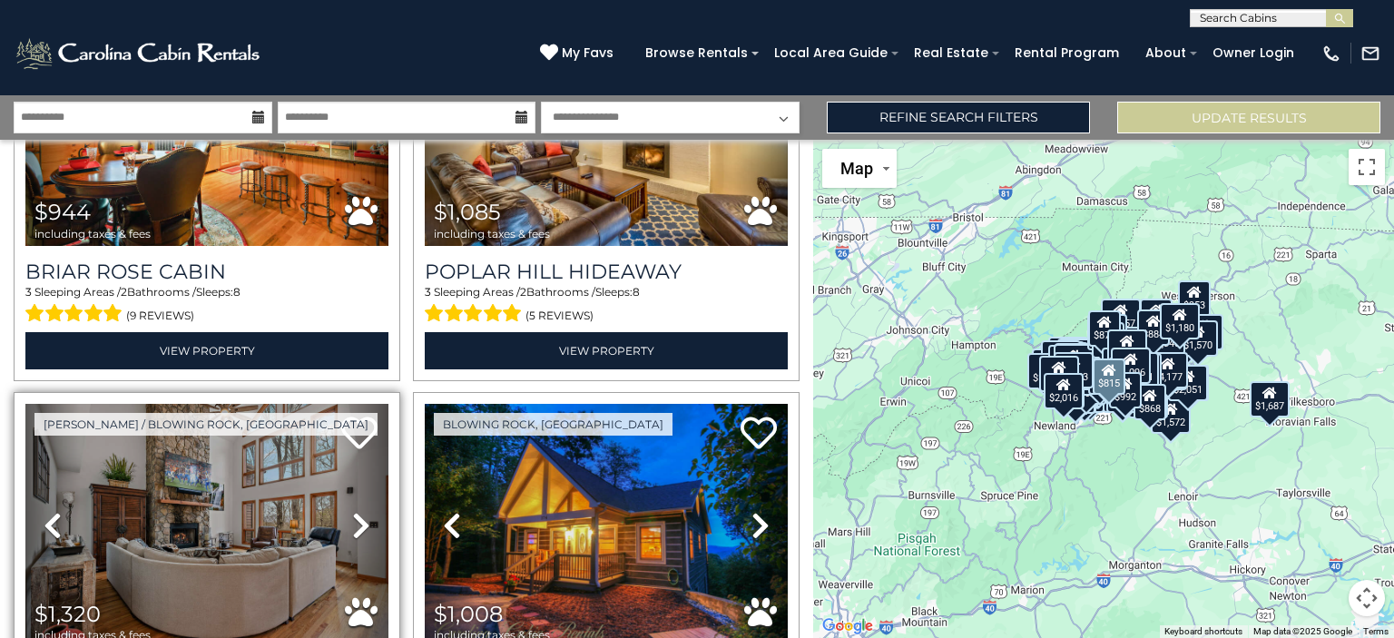
click at [356, 511] on icon at bounding box center [361, 525] width 18 height 29
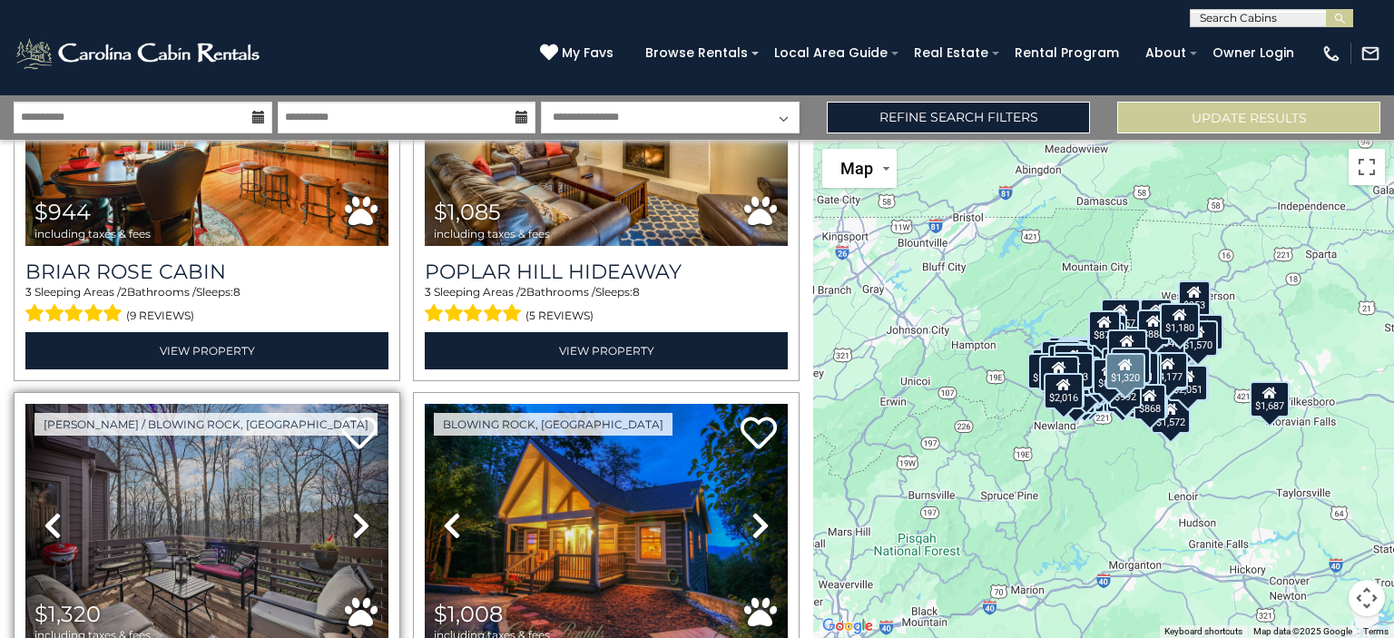
click at [356, 511] on icon at bounding box center [361, 525] width 18 height 29
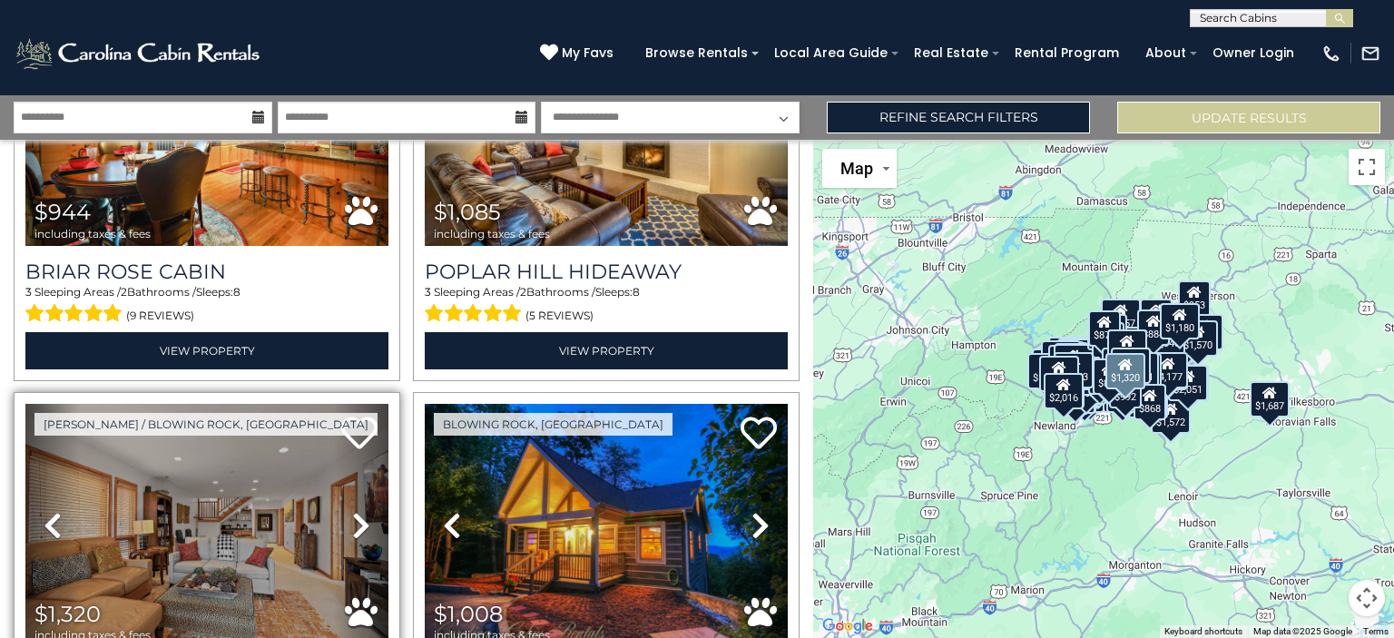
click at [352, 511] on icon at bounding box center [361, 525] width 18 height 29
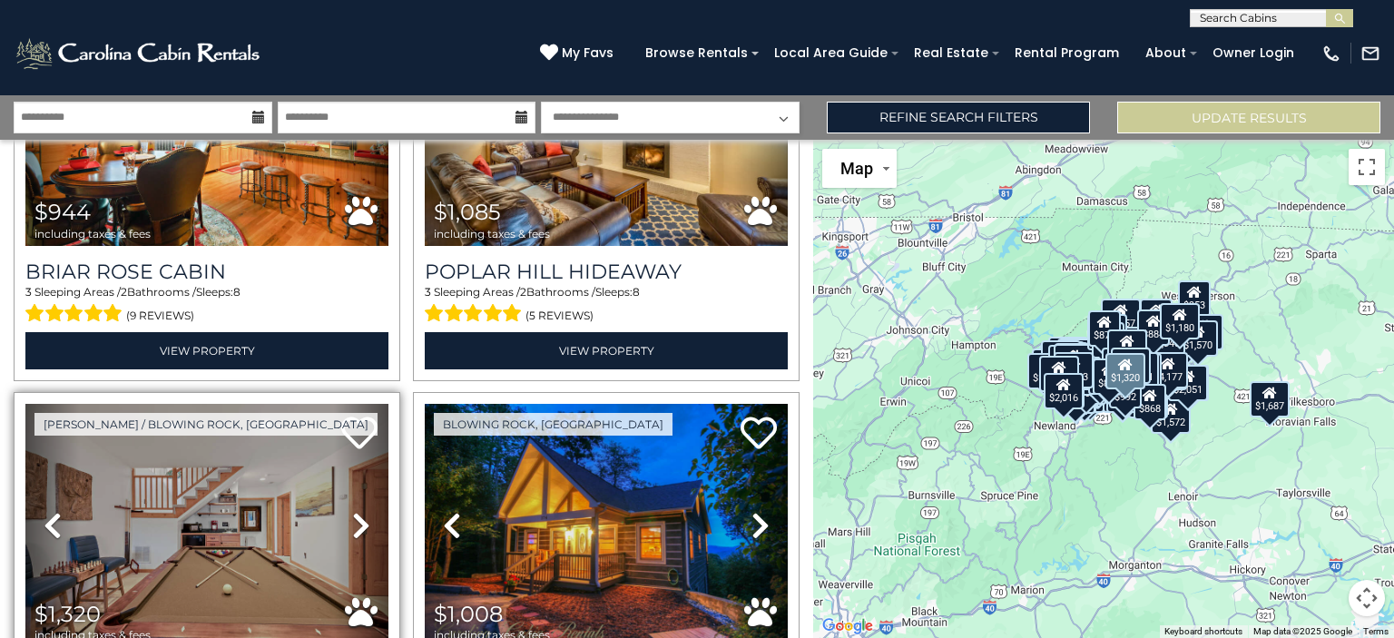
click at [367, 404] on link "Next" at bounding box center [361, 525] width 54 height 243
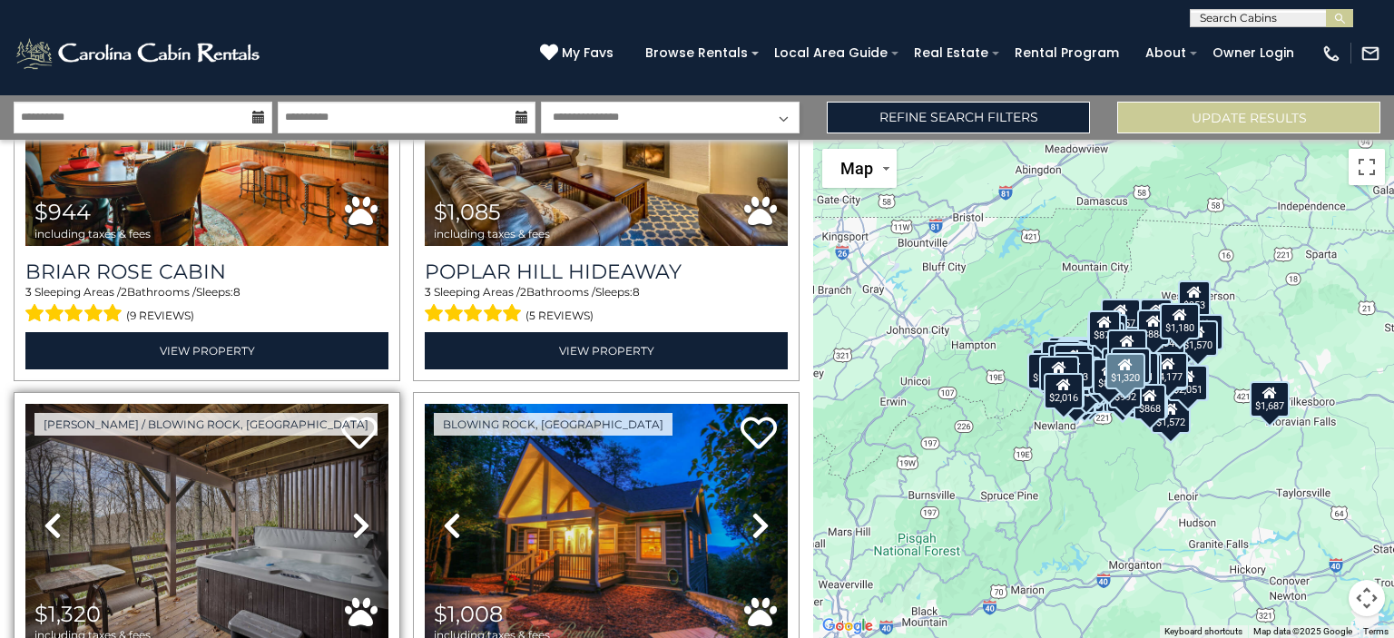
click at [352, 511] on icon at bounding box center [361, 525] width 18 height 29
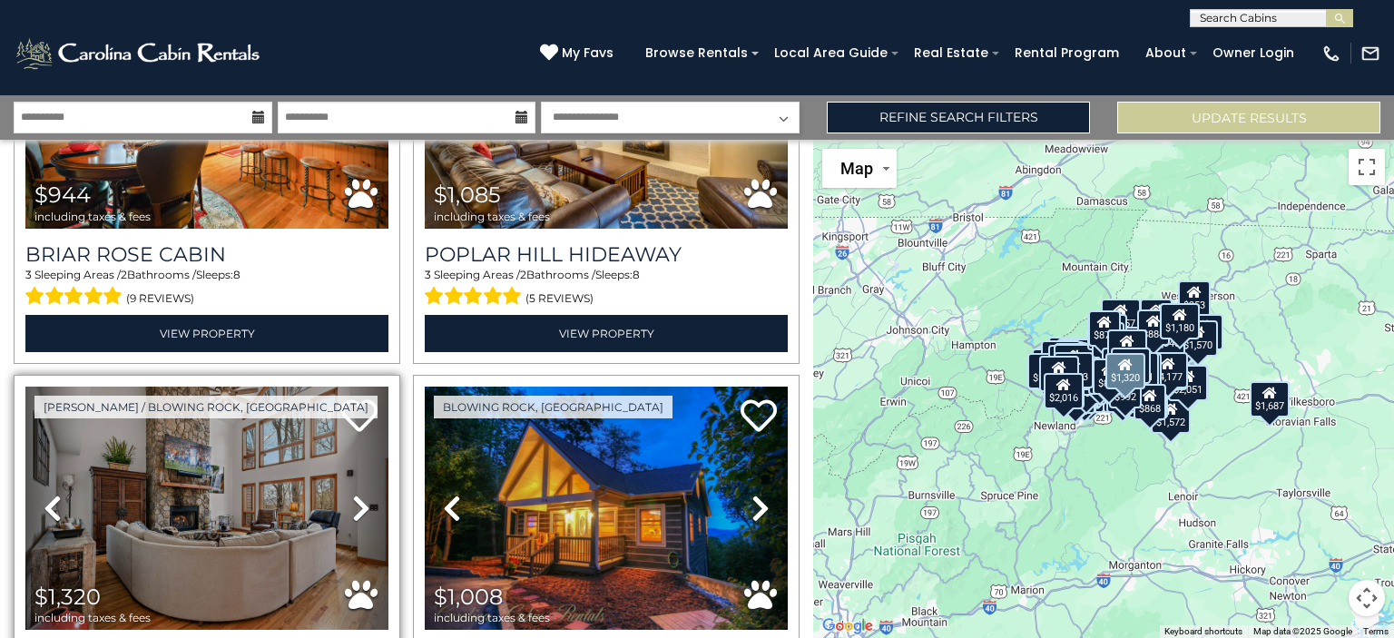
scroll to position [20293, 0]
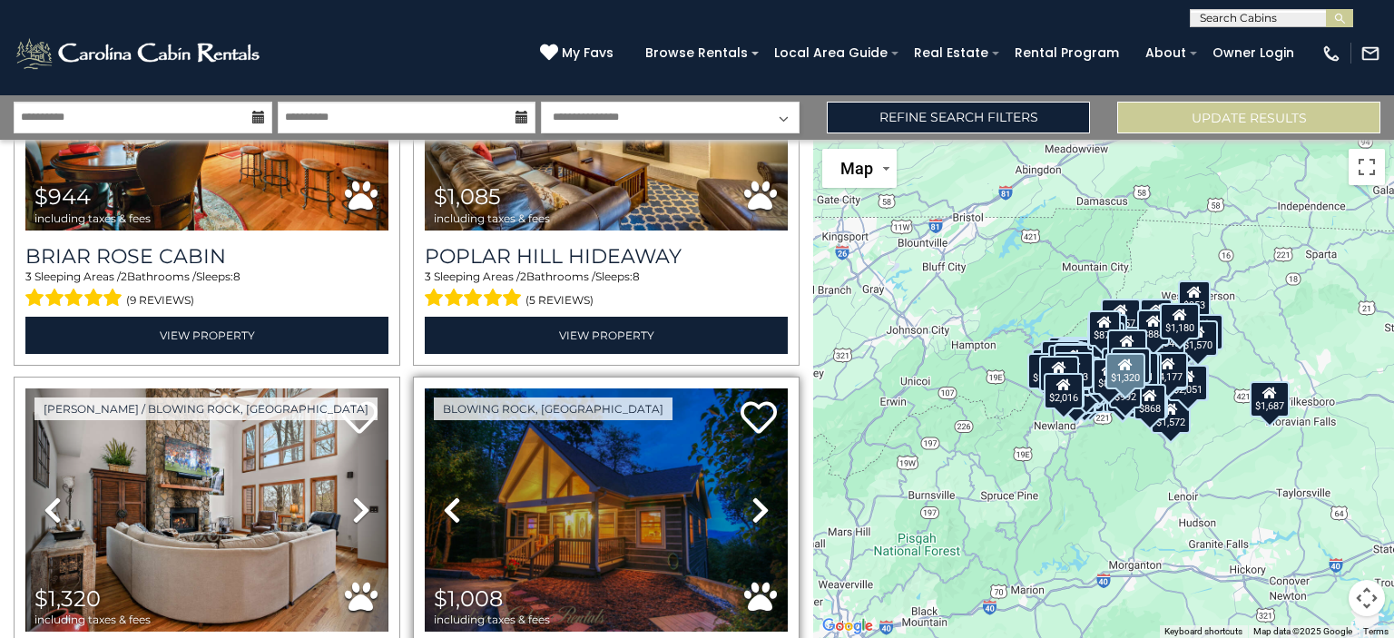
click at [760, 388] on link "Next" at bounding box center [760, 509] width 54 height 243
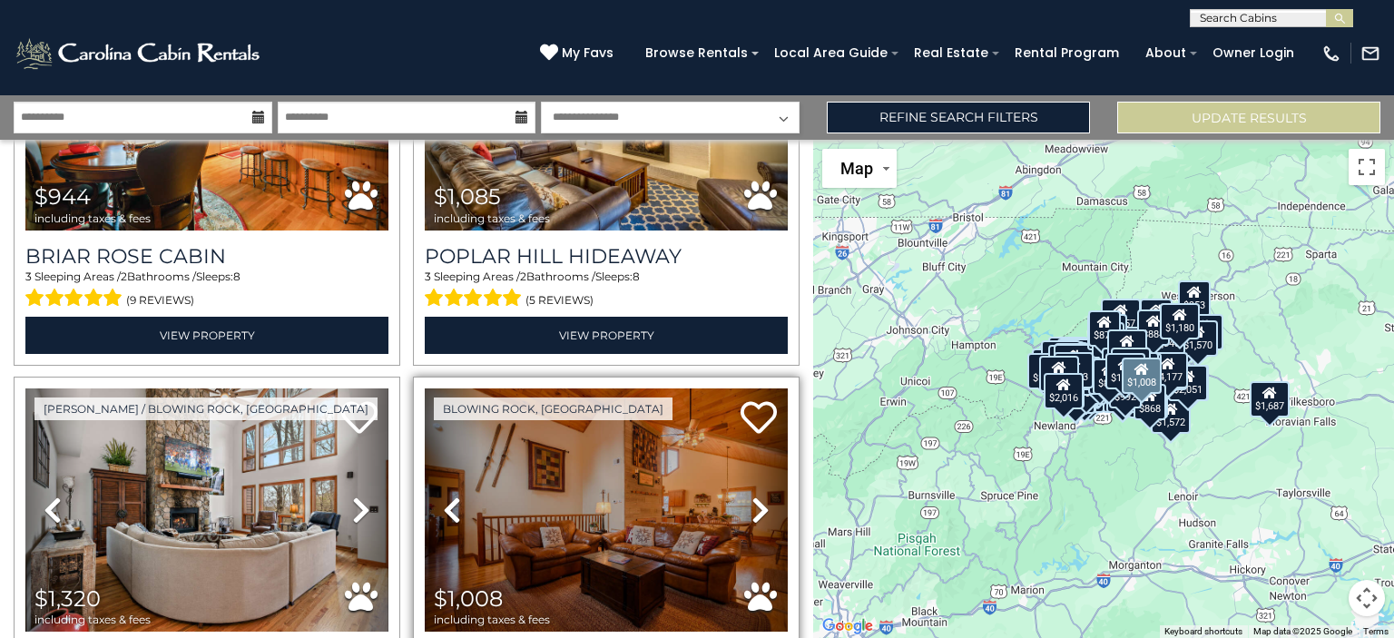
click at [760, 388] on link "Next" at bounding box center [760, 509] width 54 height 243
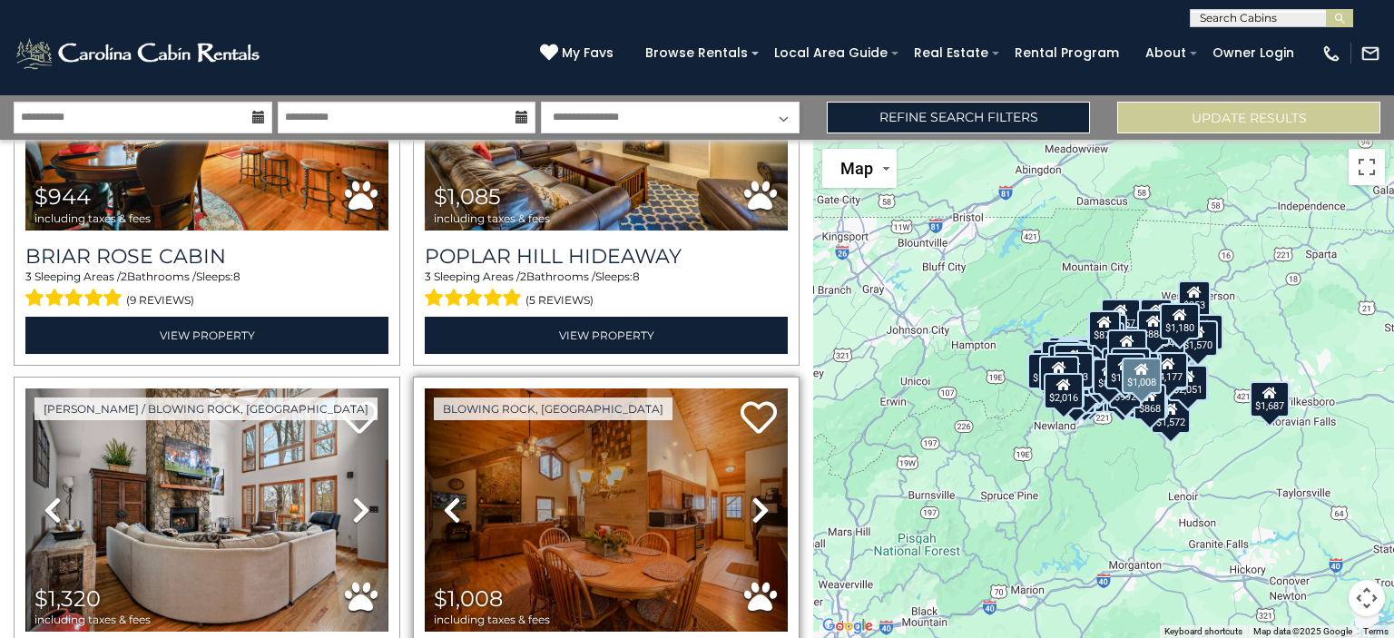
click at [751, 496] on icon at bounding box center [760, 510] width 18 height 29
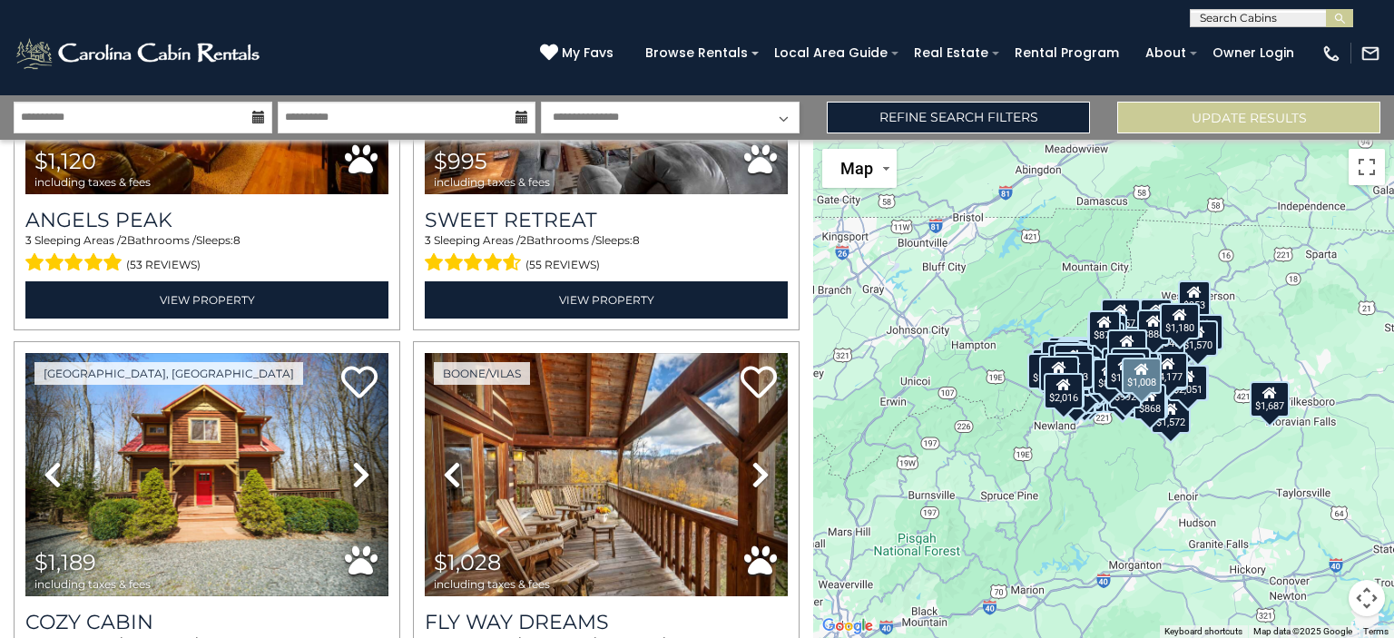
scroll to position [22348, 0]
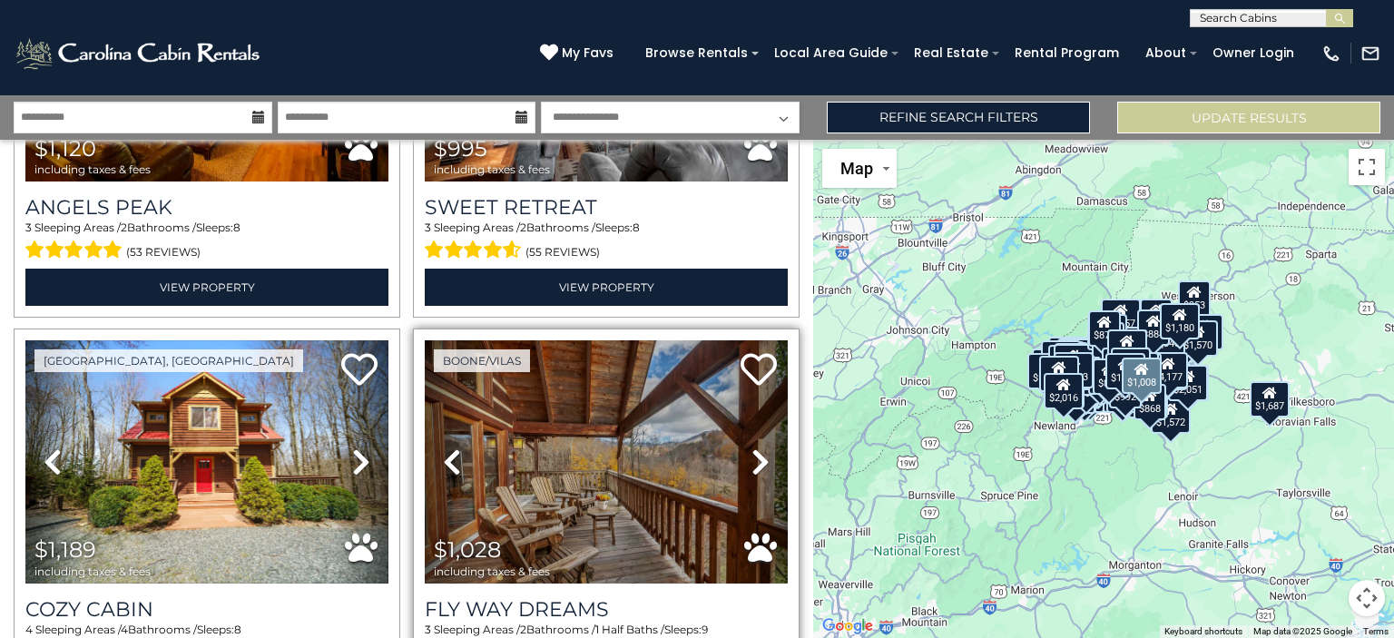
click at [752, 447] on icon at bounding box center [760, 461] width 18 height 29
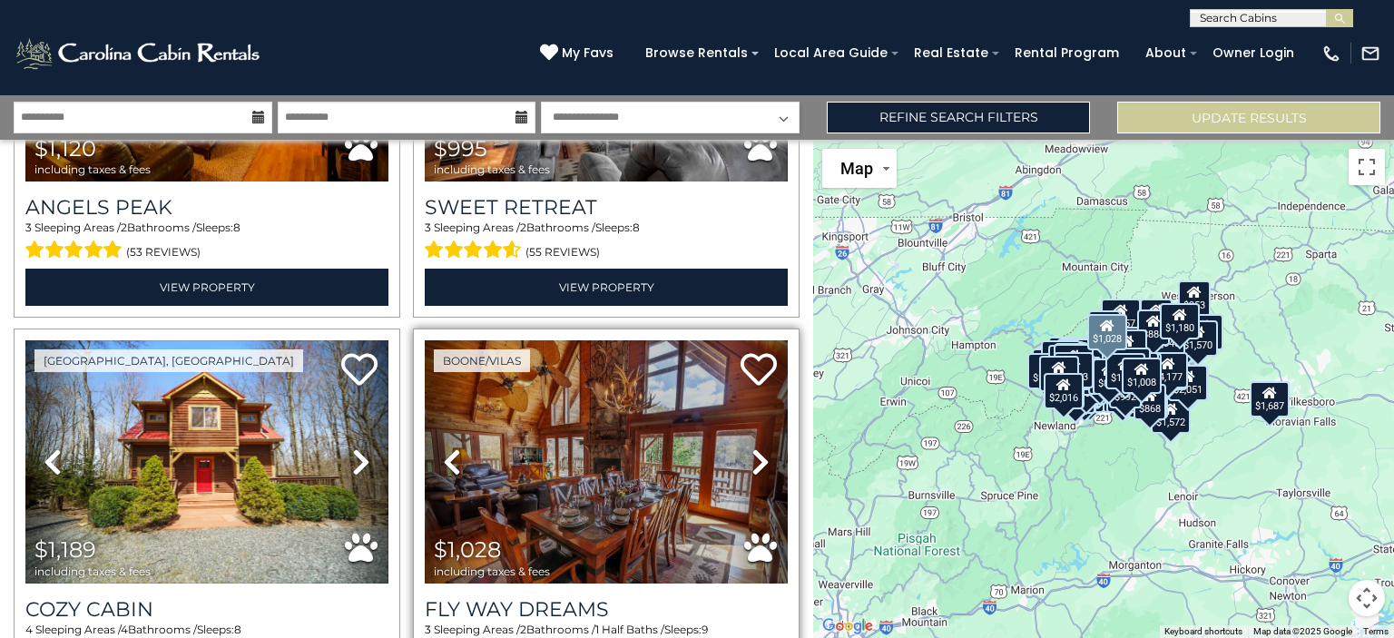
click at [752, 447] on icon at bounding box center [760, 461] width 18 height 29
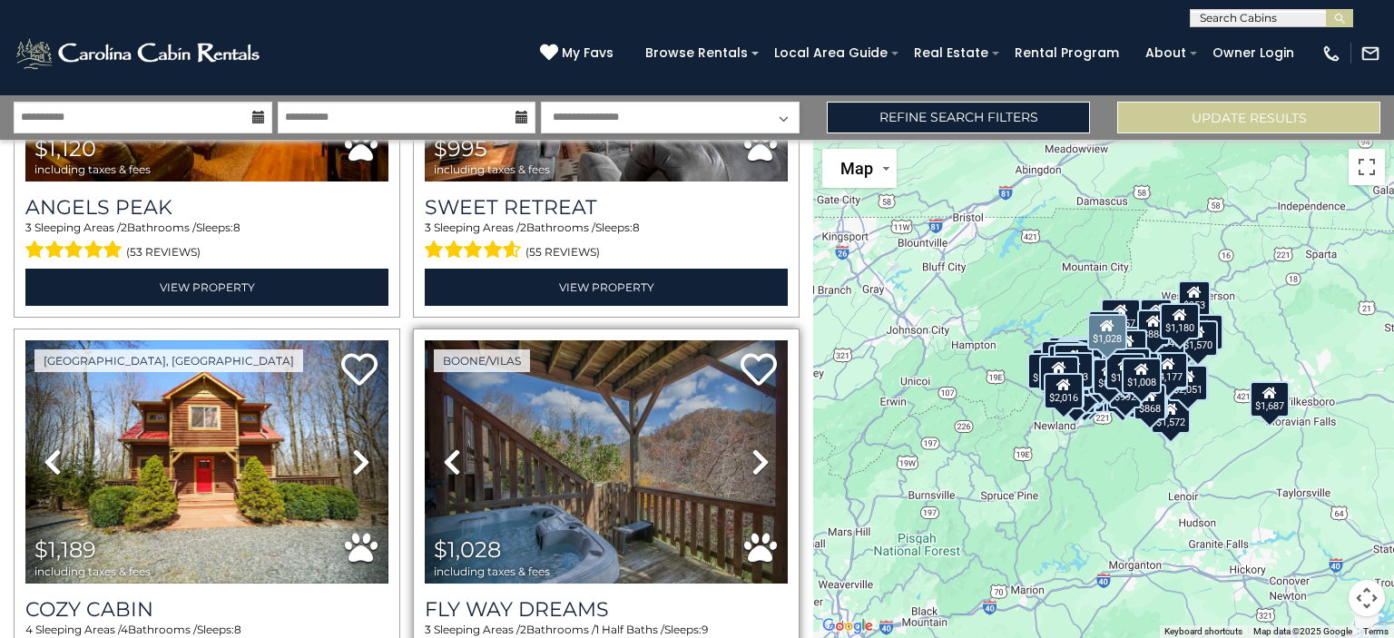
click at [752, 447] on icon at bounding box center [760, 461] width 18 height 29
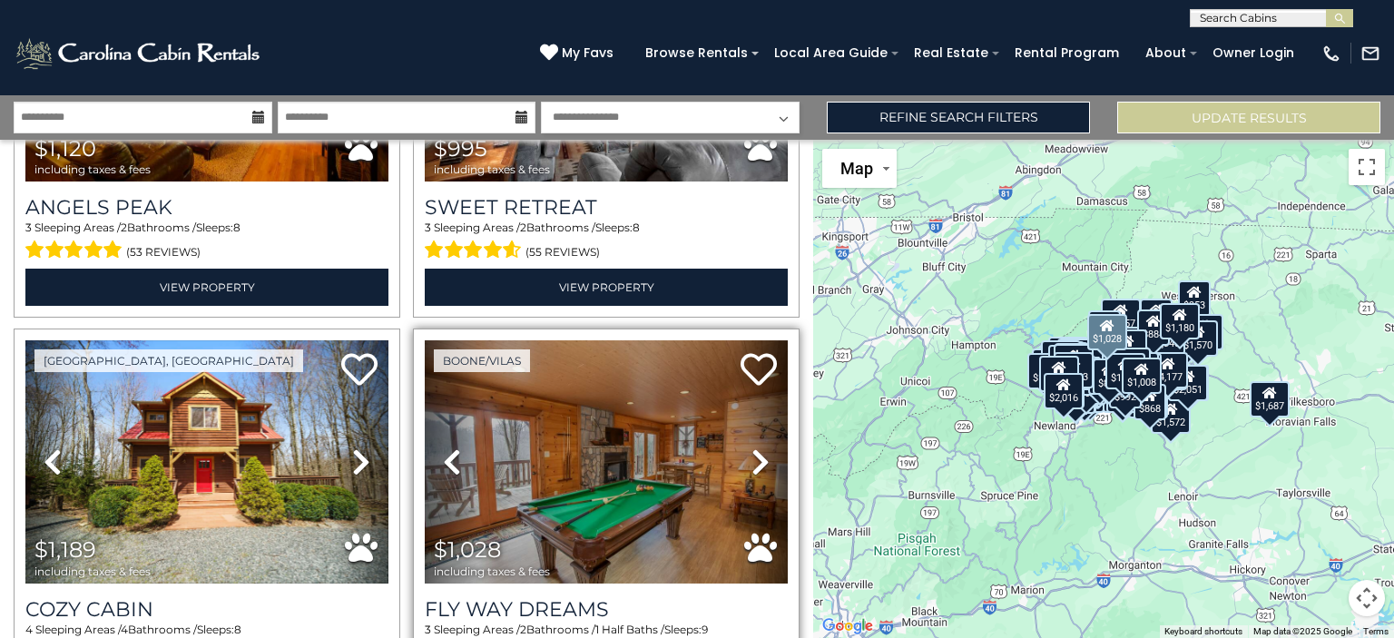
click at [752, 447] on icon at bounding box center [760, 461] width 18 height 29
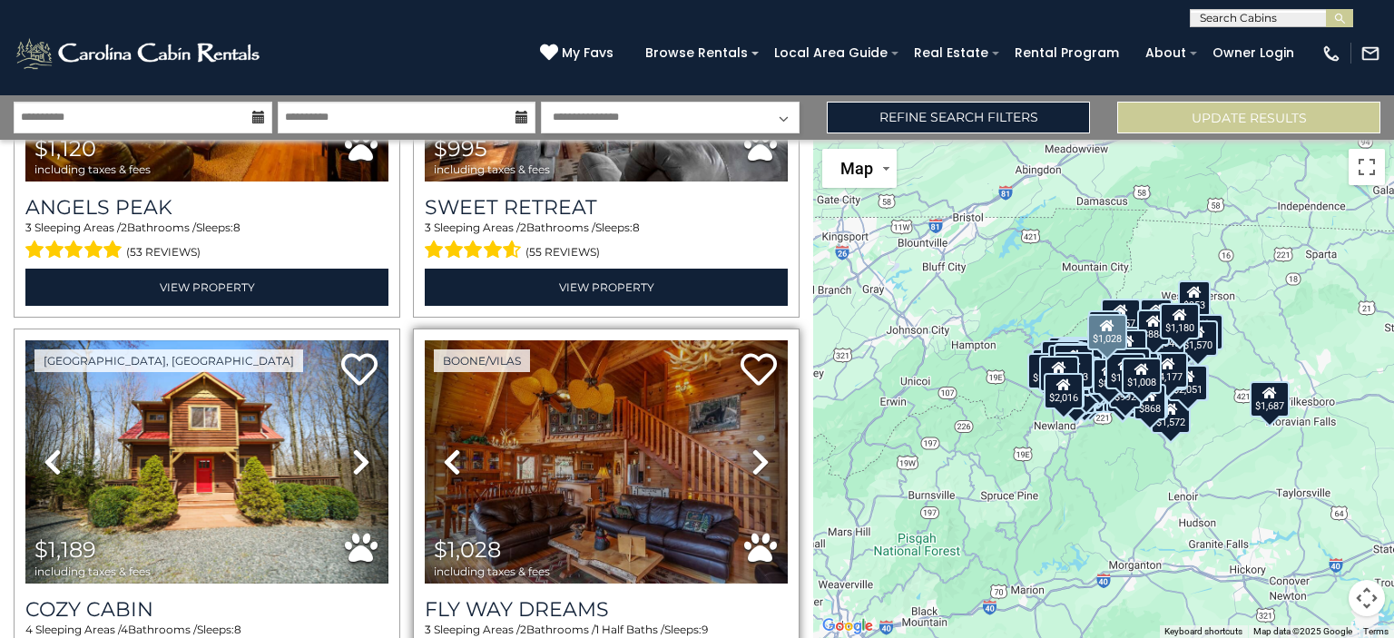
click at [754, 447] on icon at bounding box center [760, 461] width 18 height 29
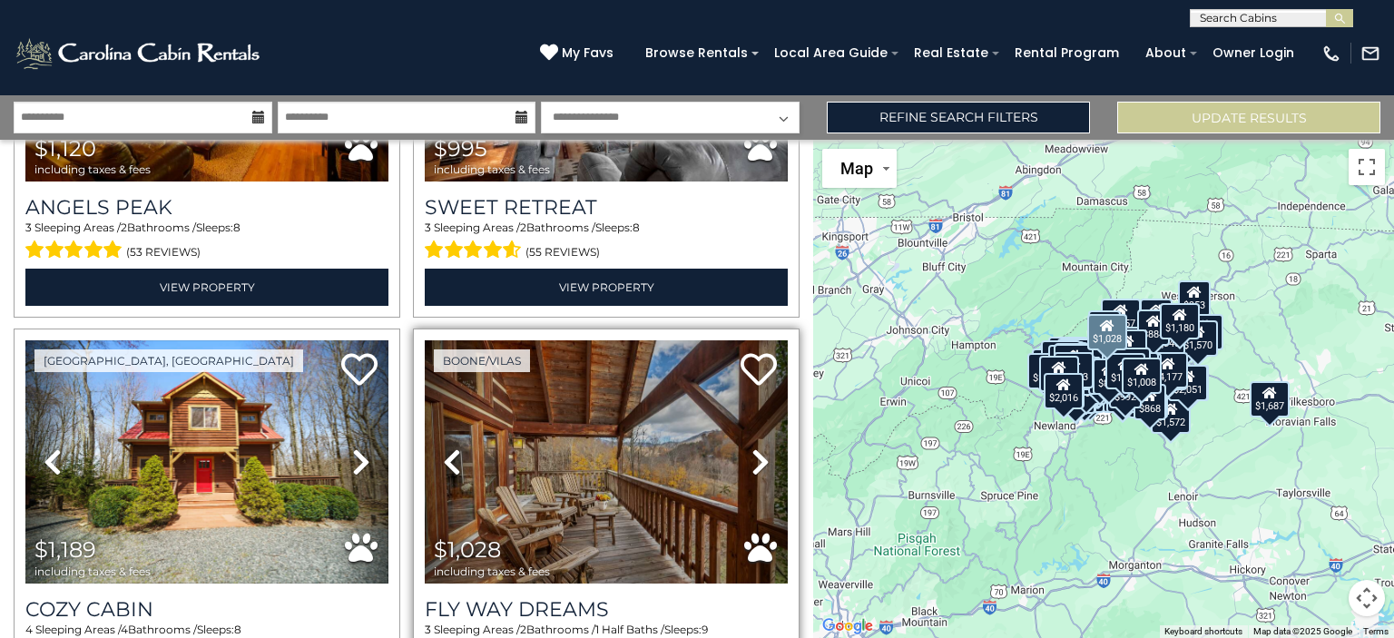
click at [751, 447] on icon at bounding box center [760, 461] width 18 height 29
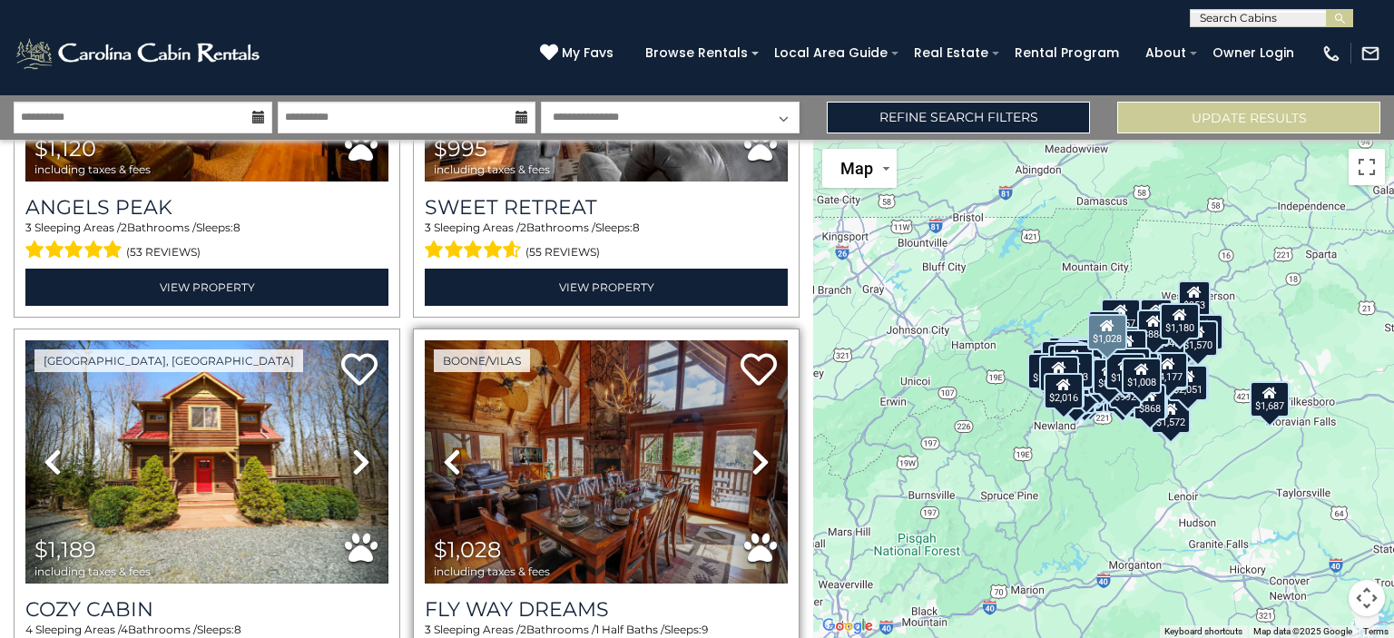
click at [751, 447] on icon at bounding box center [760, 461] width 18 height 29
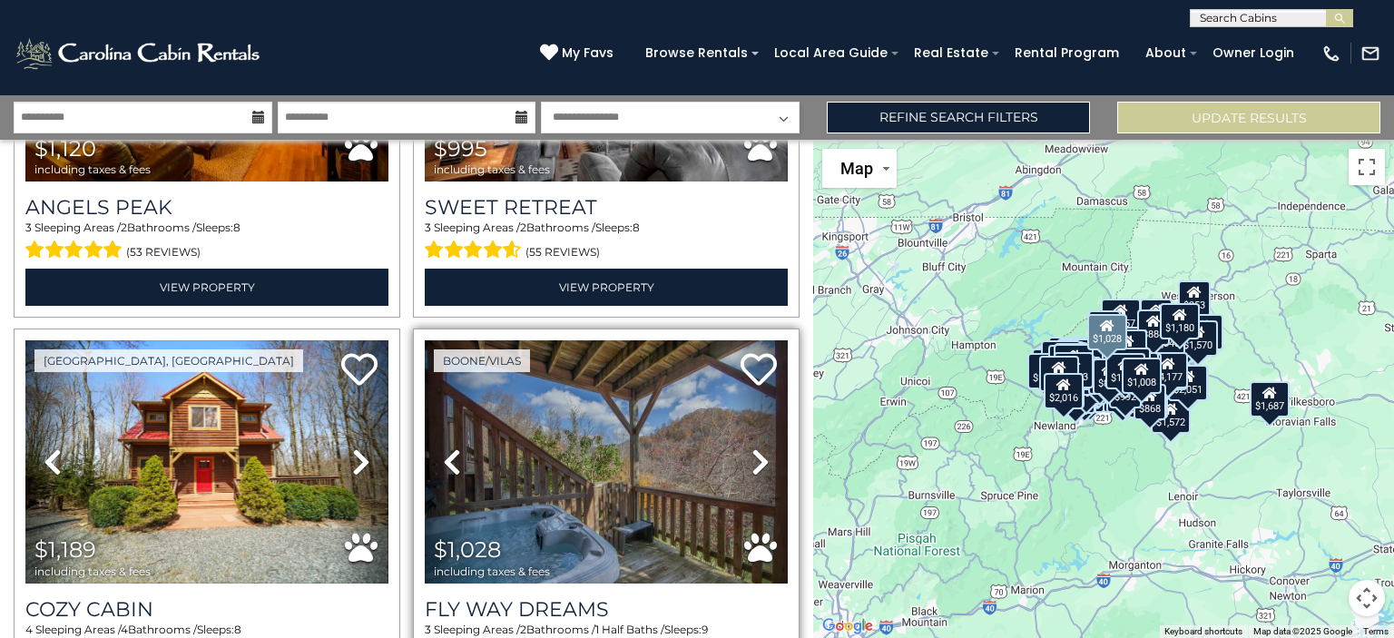
click at [751, 447] on icon at bounding box center [760, 461] width 18 height 29
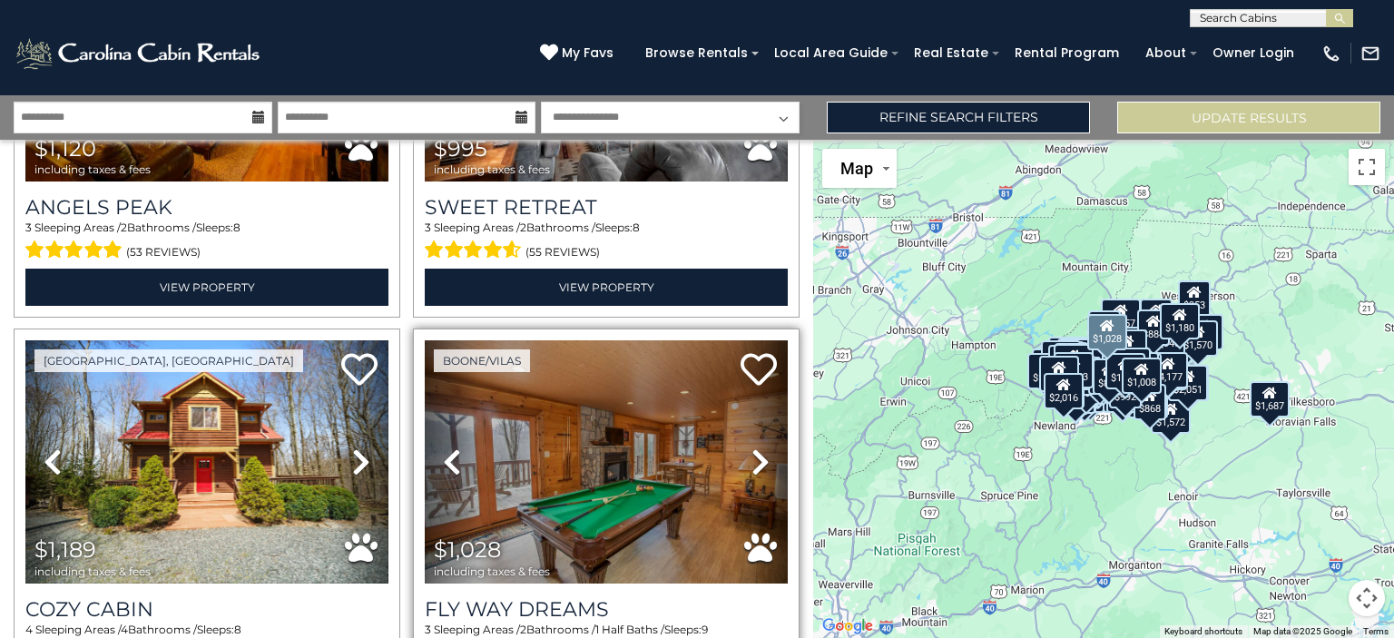
click at [751, 447] on icon at bounding box center [760, 461] width 18 height 29
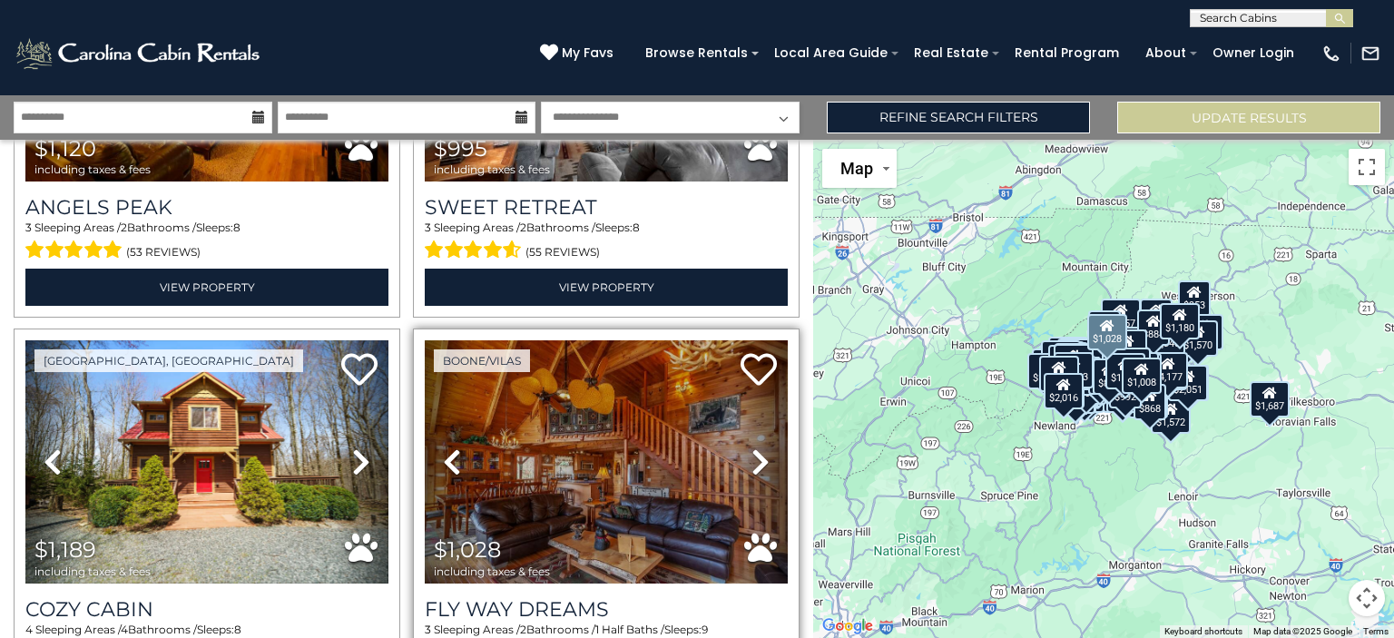
click at [761, 340] on link "Next" at bounding box center [760, 461] width 54 height 243
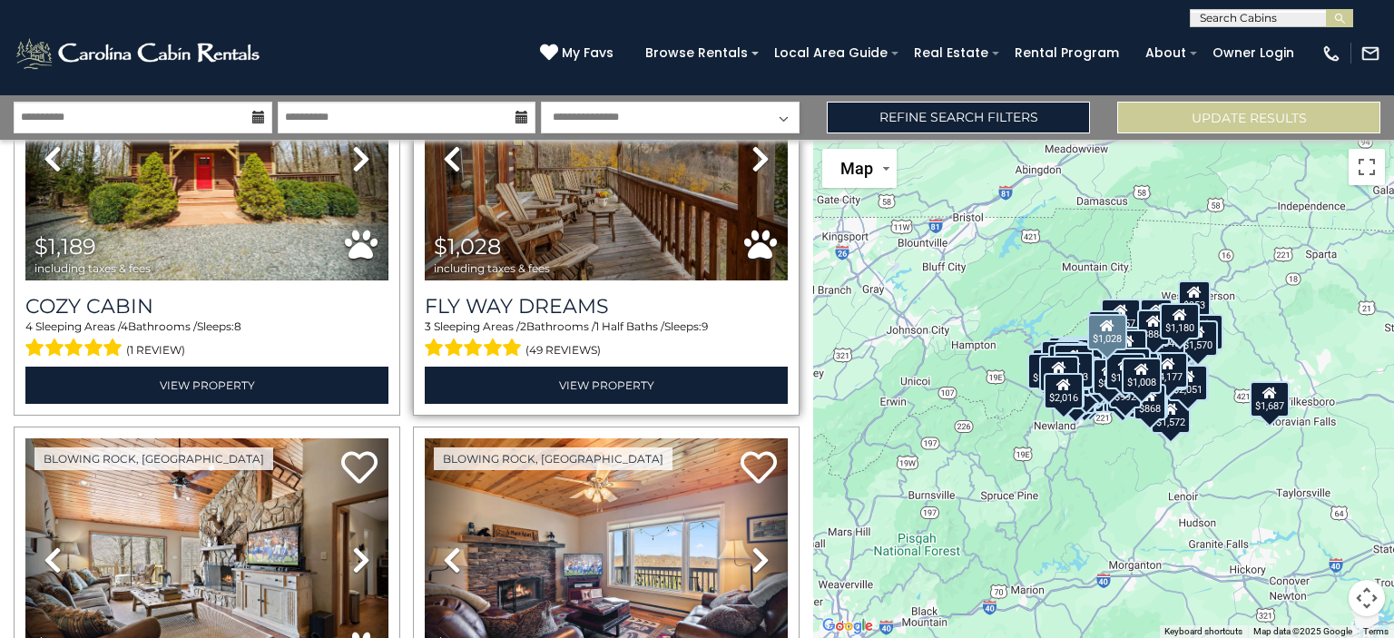
scroll to position [22659, 0]
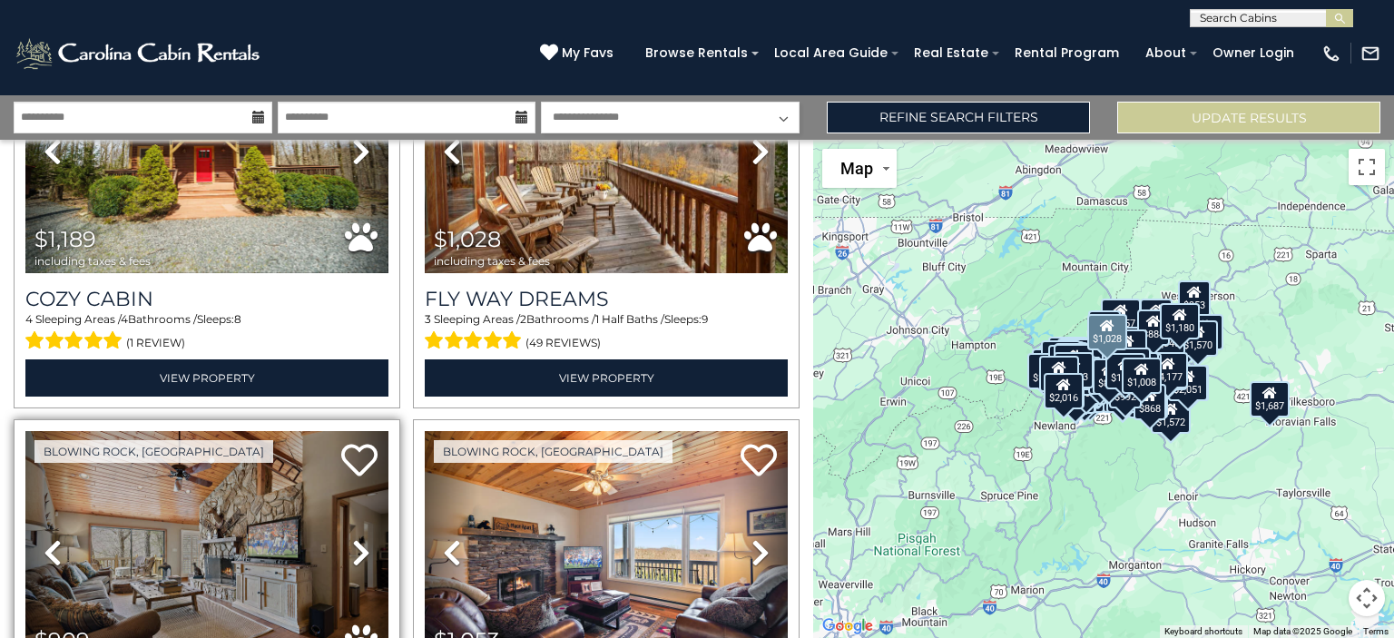
click at [361, 538] on icon at bounding box center [361, 552] width 18 height 29
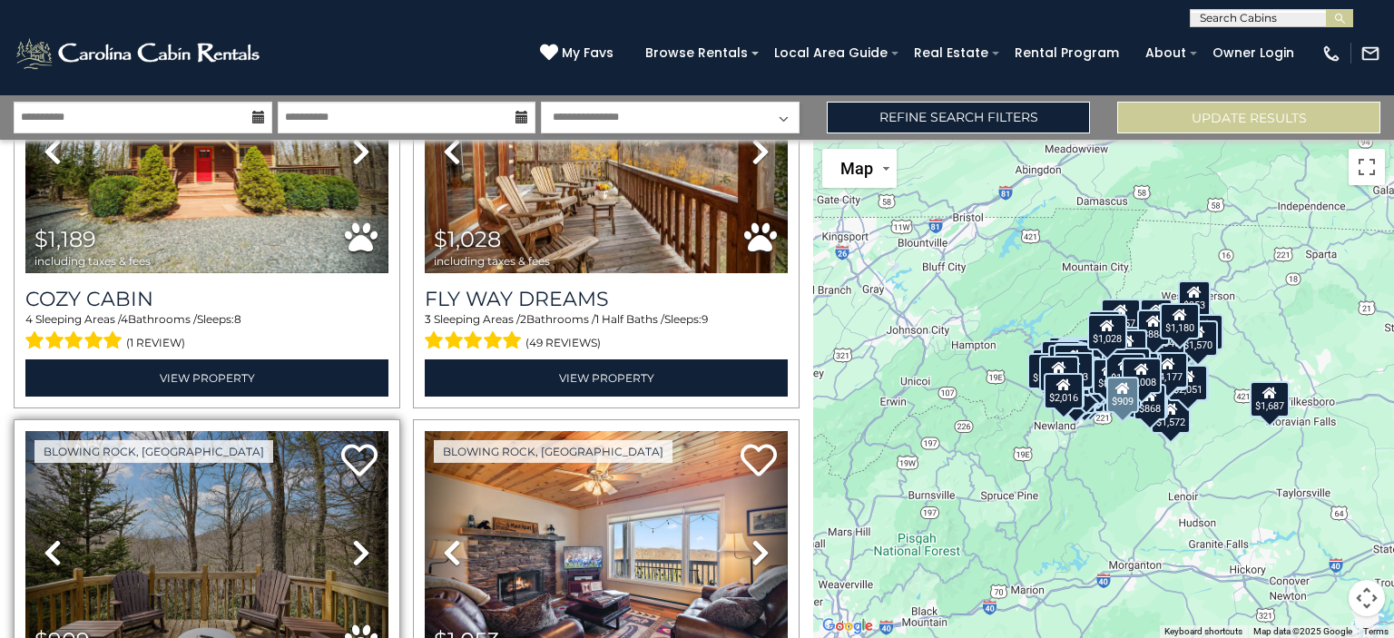
click at [361, 538] on icon at bounding box center [361, 552] width 18 height 29
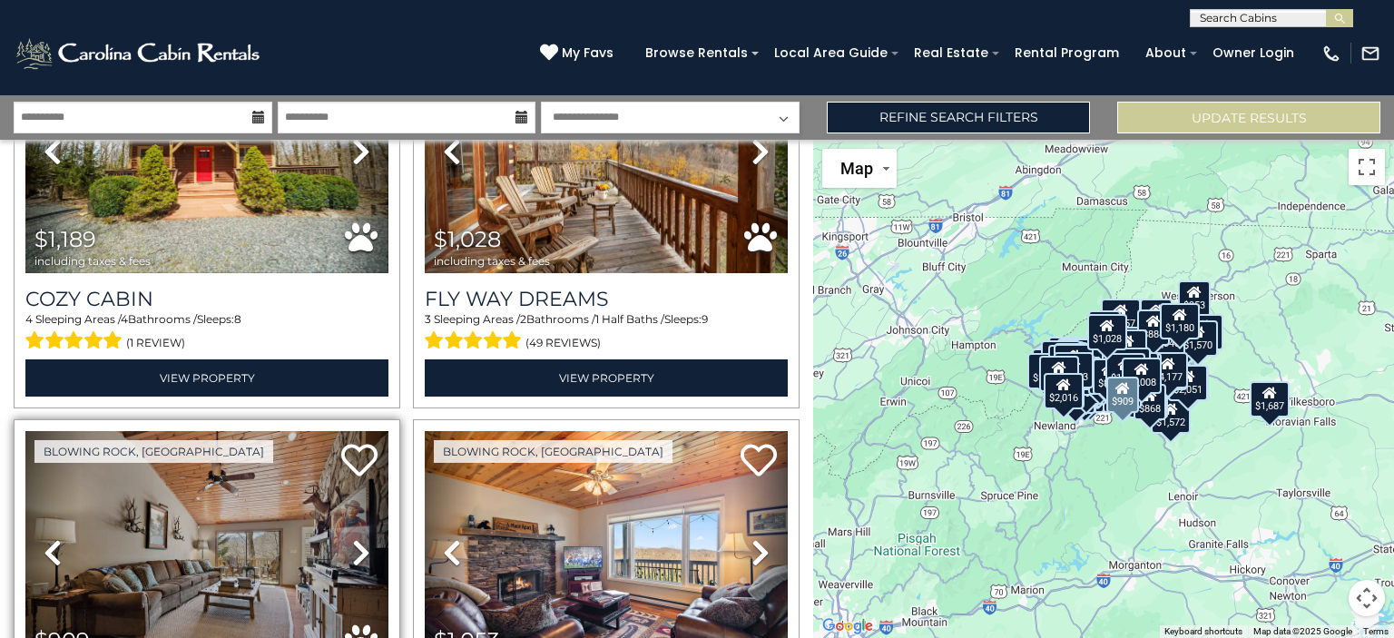
click at [361, 538] on icon at bounding box center [361, 552] width 18 height 29
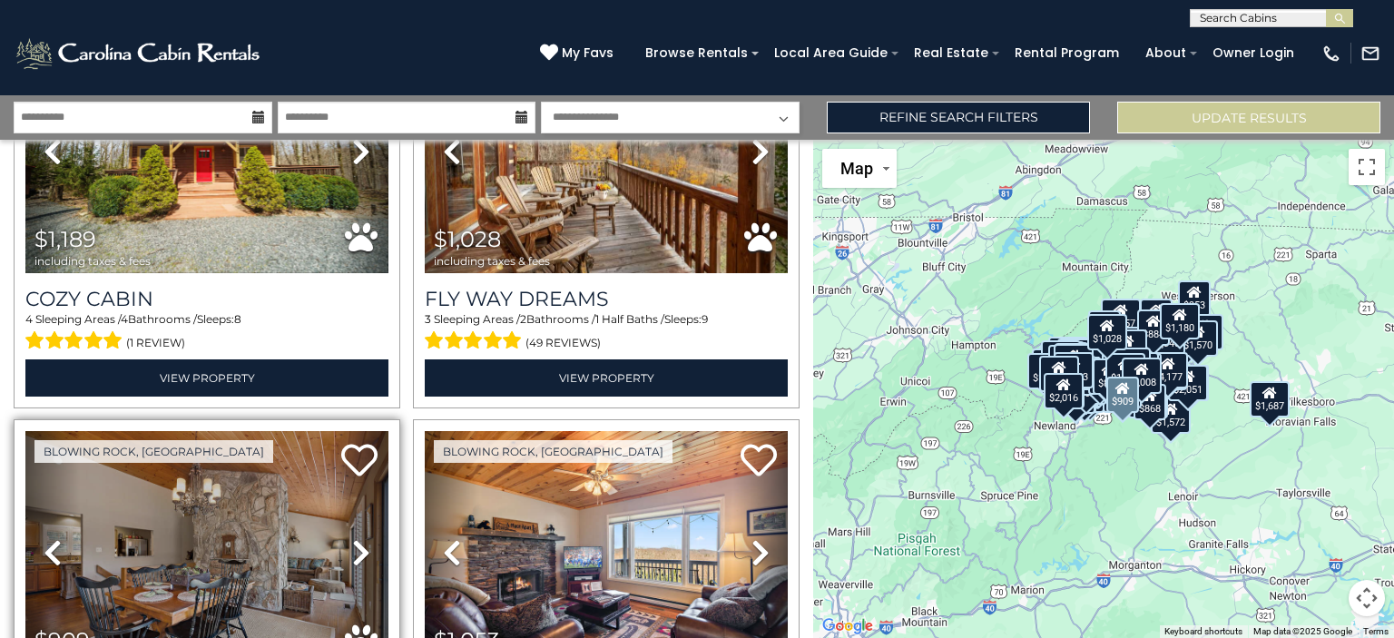
click at [359, 538] on icon at bounding box center [361, 552] width 18 height 29
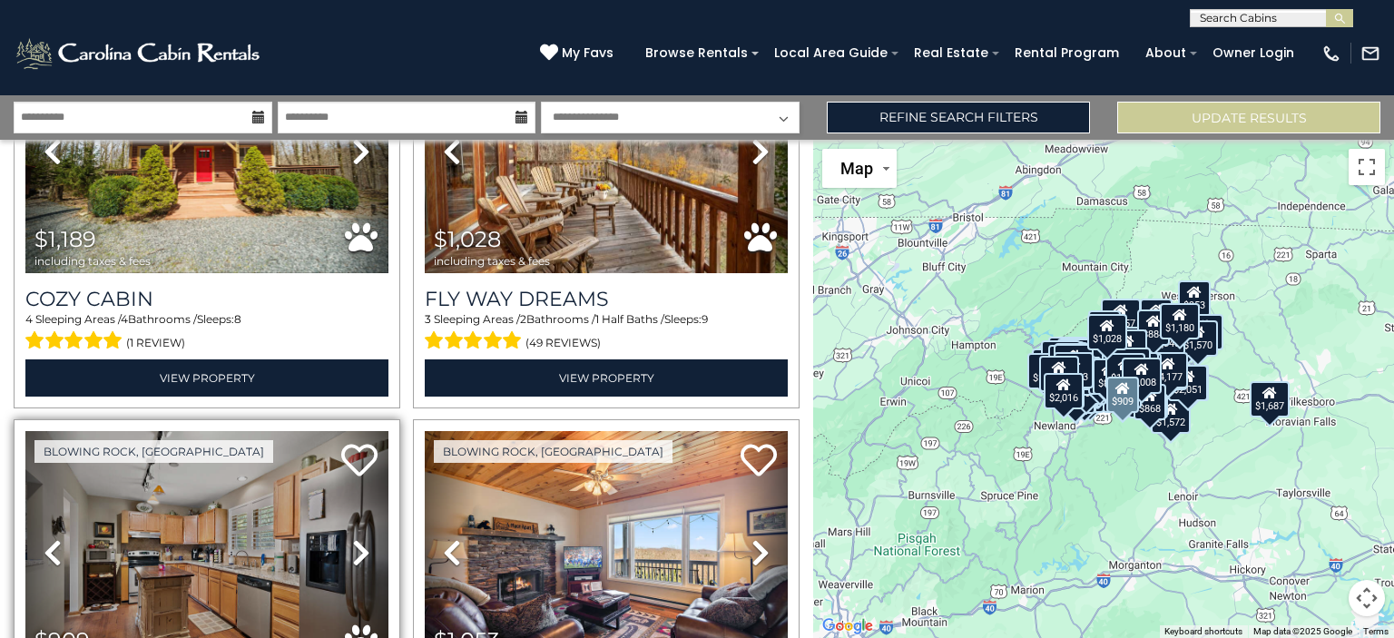
click at [359, 538] on icon at bounding box center [361, 552] width 18 height 29
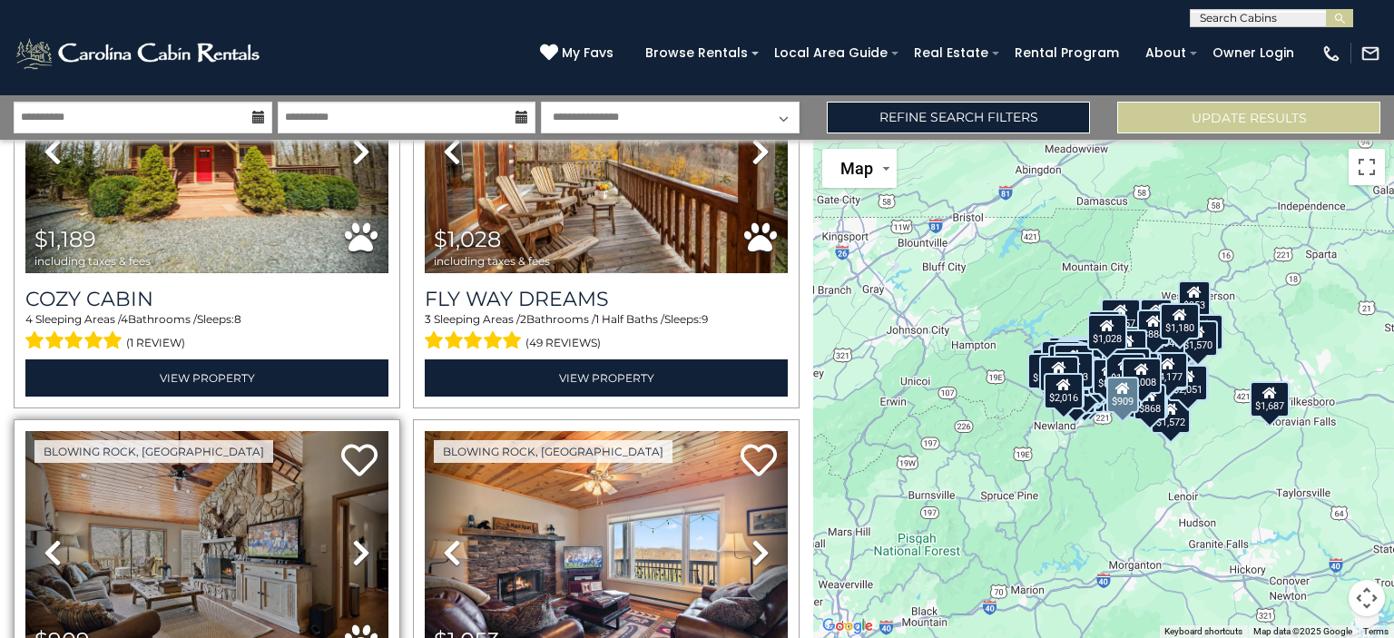
click at [359, 538] on icon at bounding box center [361, 552] width 18 height 29
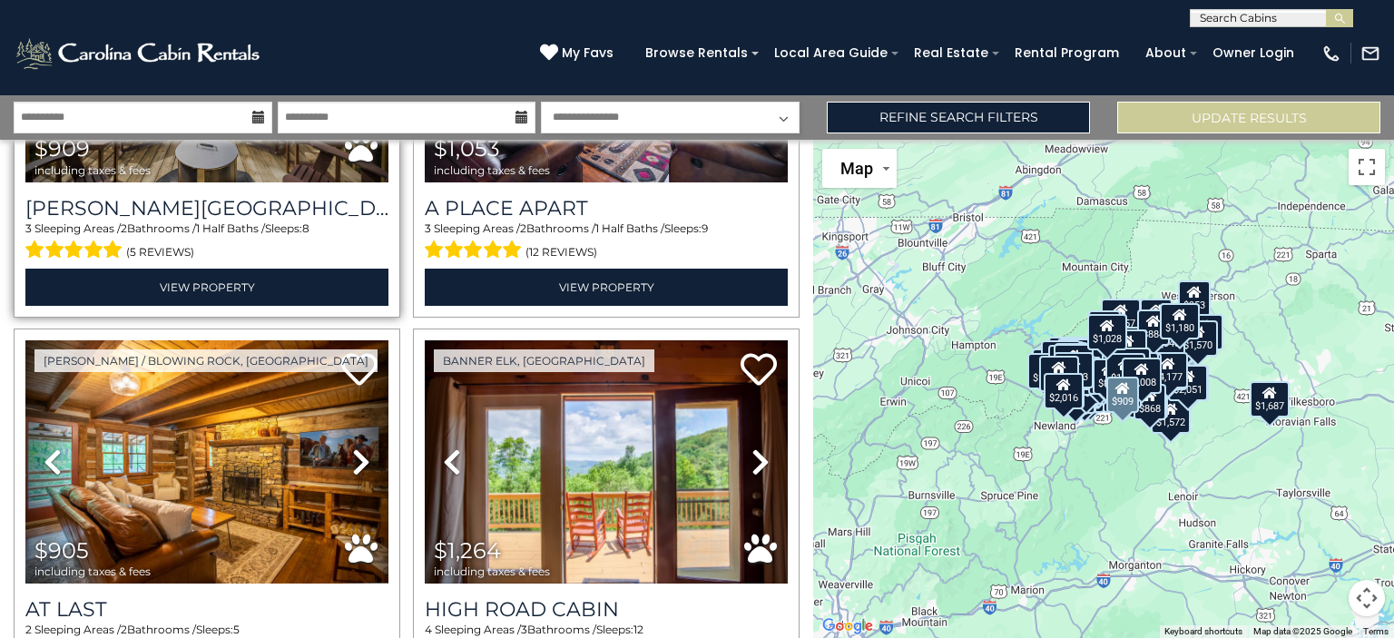
scroll to position [23158, 0]
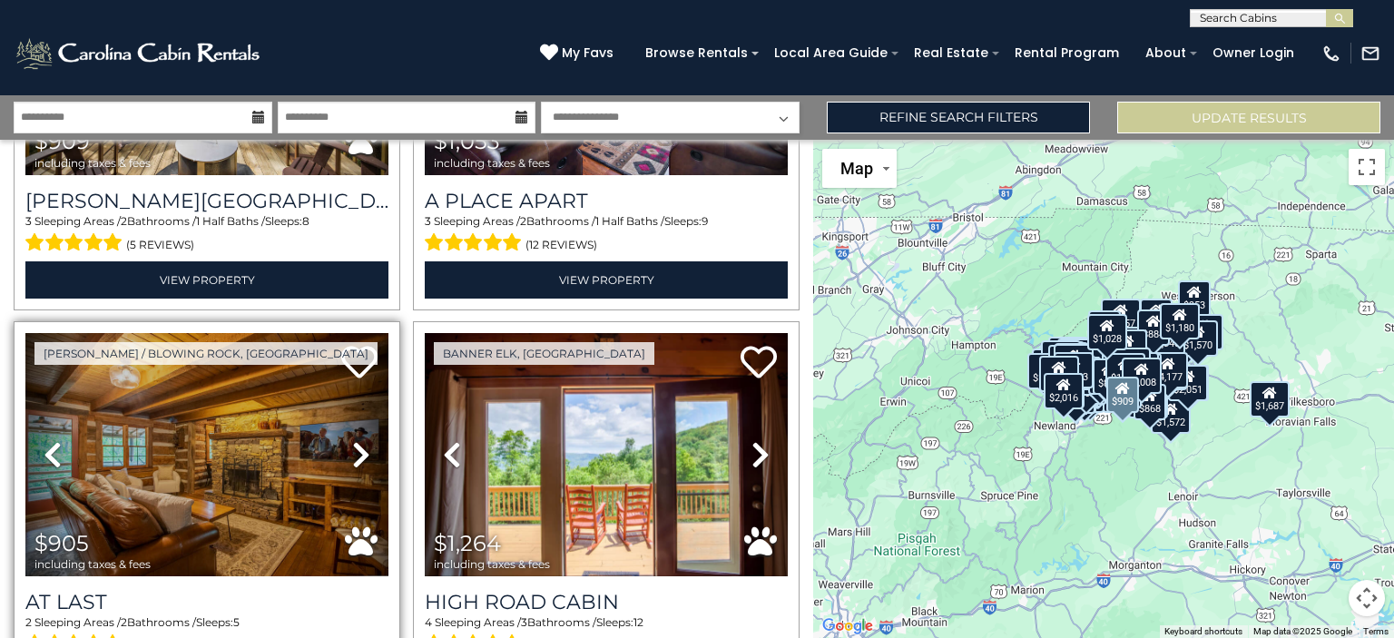
click at [352, 440] on icon at bounding box center [361, 454] width 18 height 29
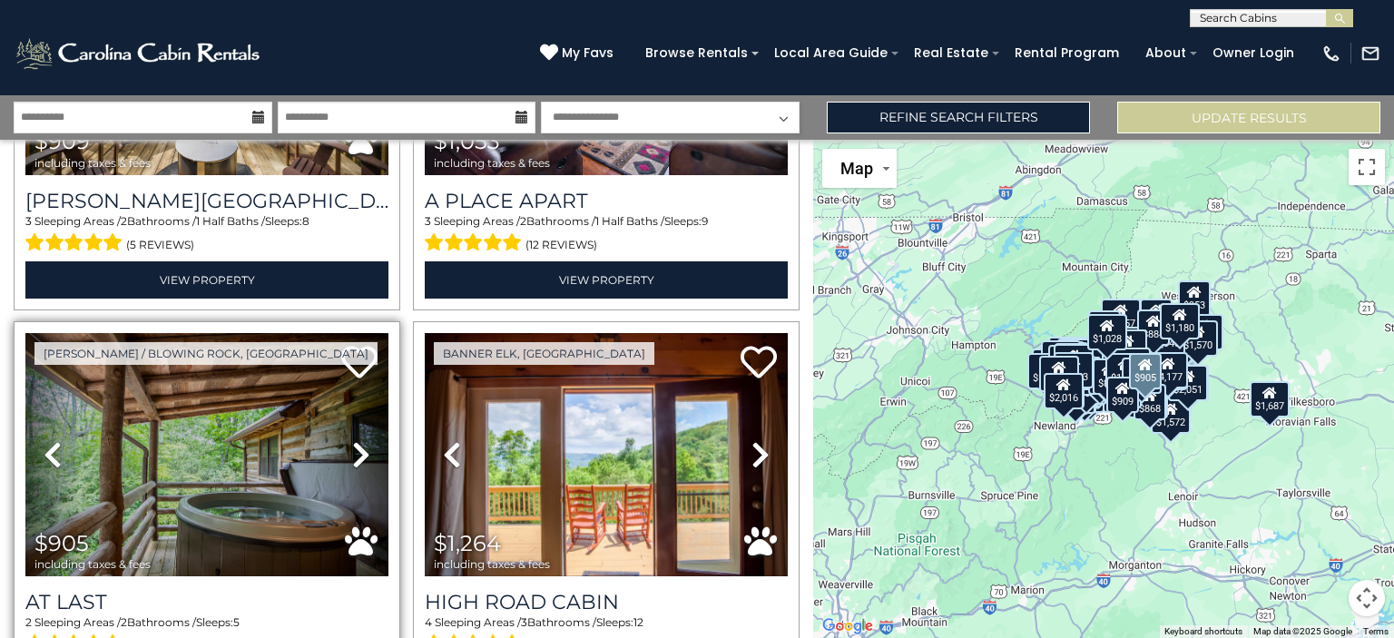
click at [352, 440] on icon at bounding box center [361, 454] width 18 height 29
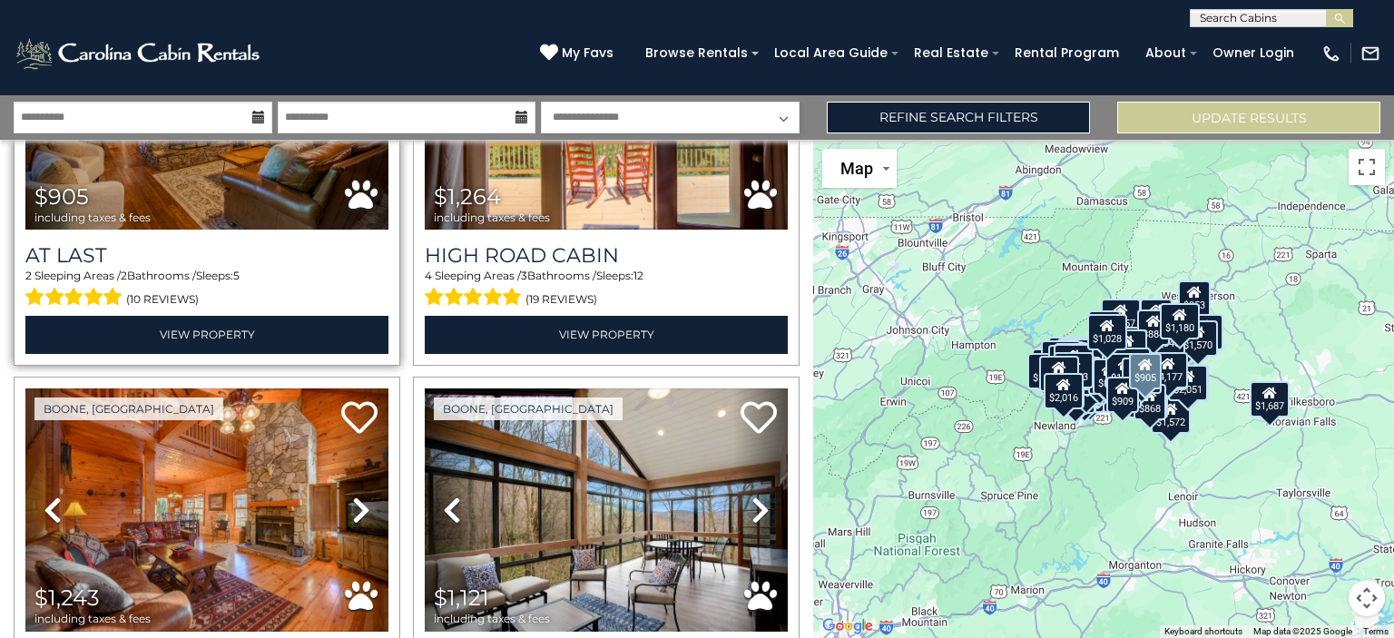
scroll to position [23556, 0]
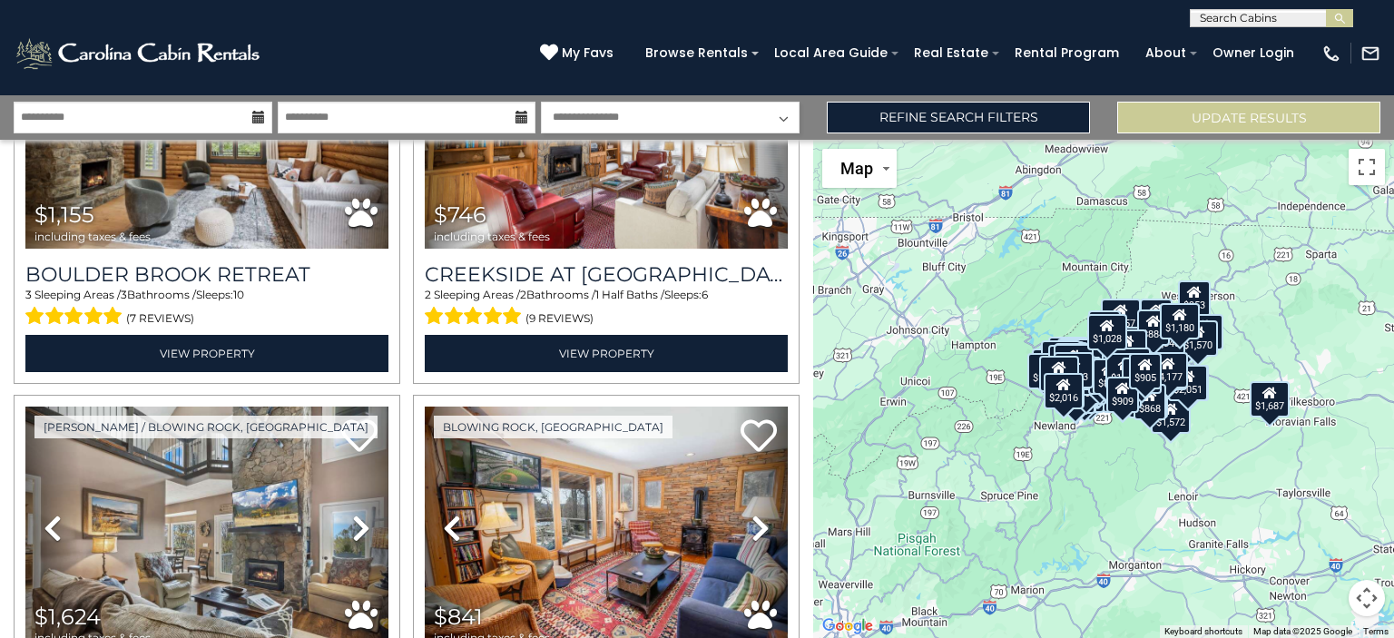
scroll to position [24317, 0]
